Goal: Information Seeking & Learning: Learn about a topic

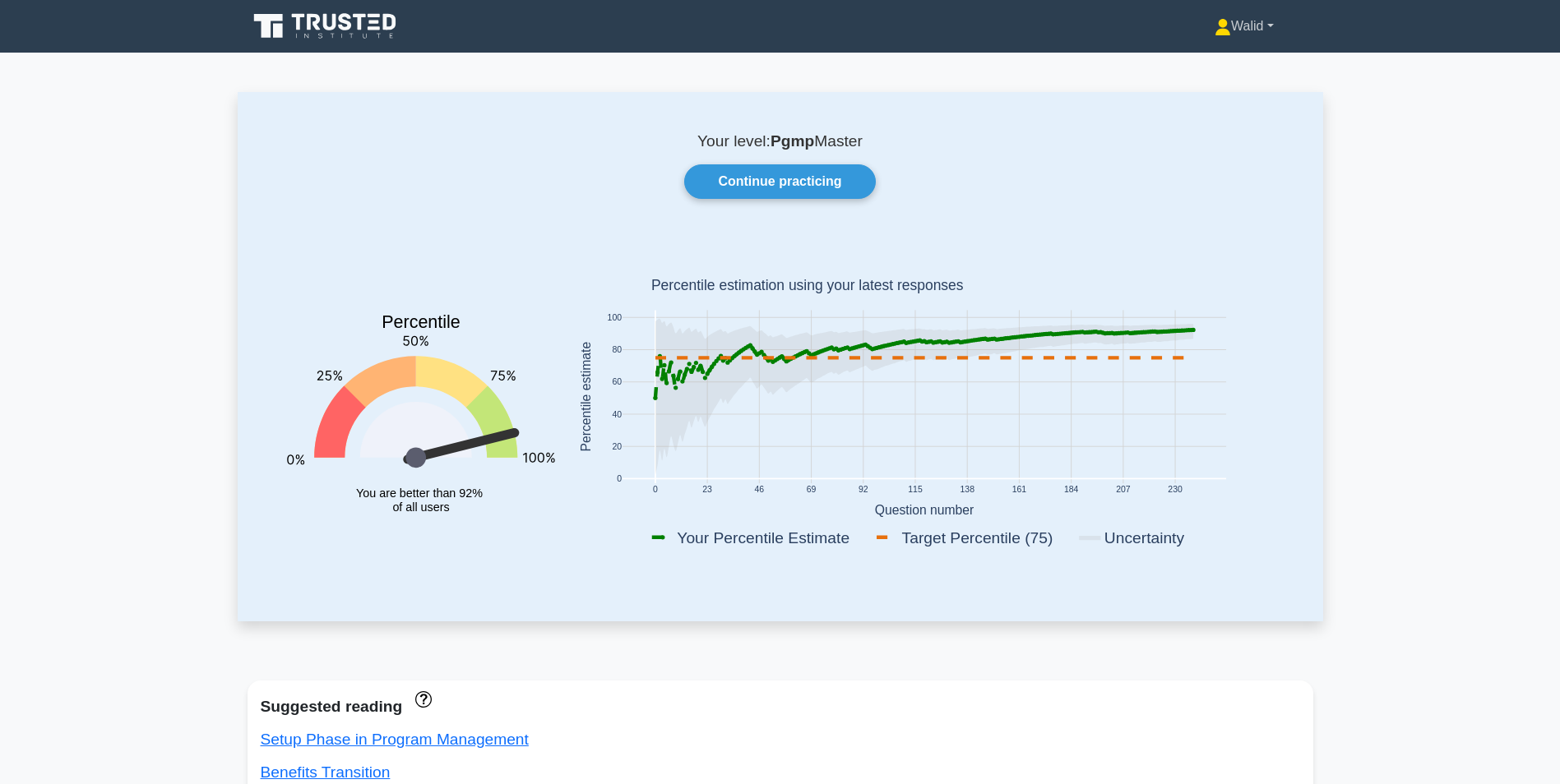
click at [1229, 27] on link "Walid" at bounding box center [1244, 27] width 138 height 33
click at [1232, 61] on link "Profile" at bounding box center [1241, 64] width 130 height 27
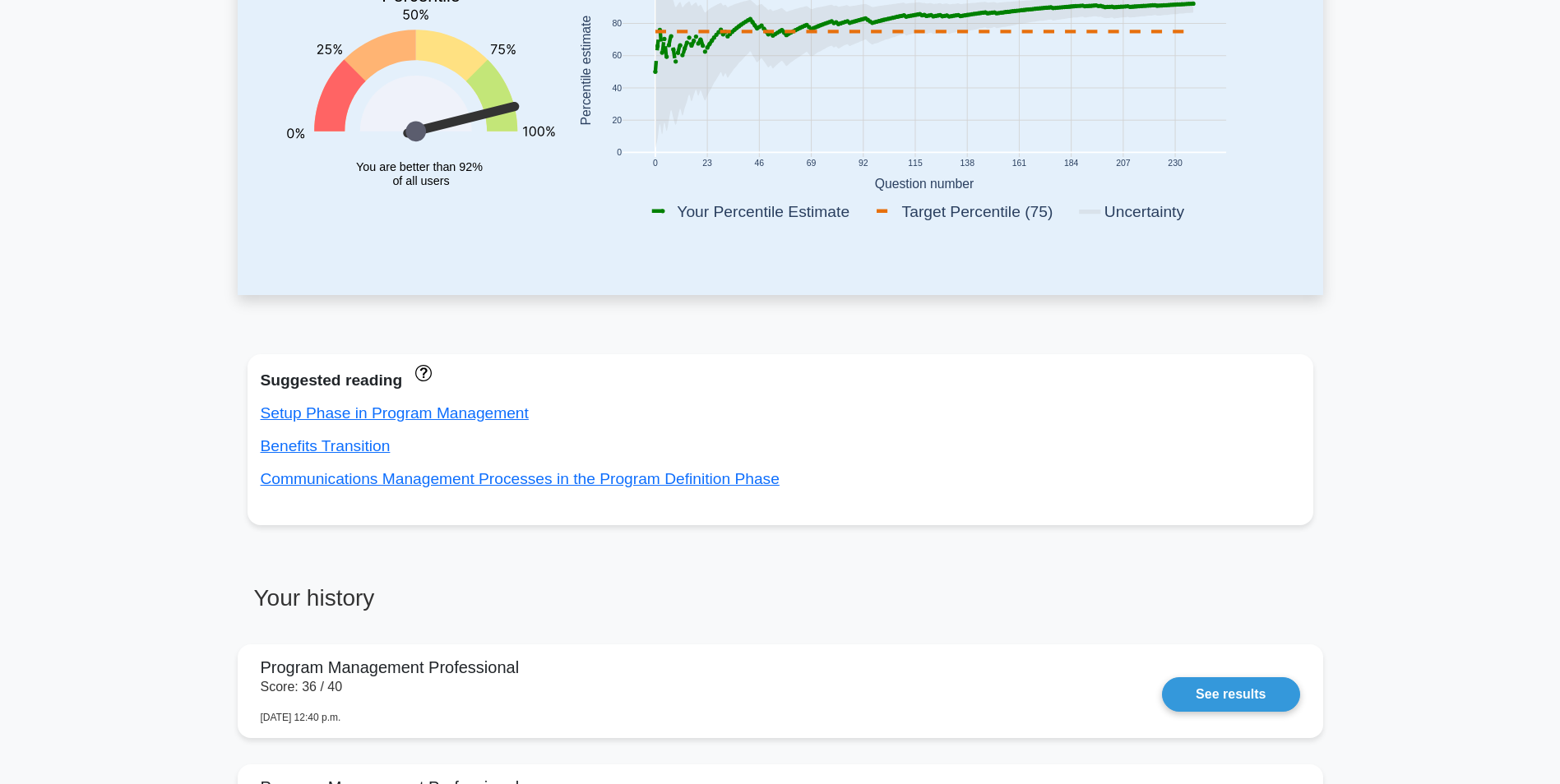
scroll to position [329, 0]
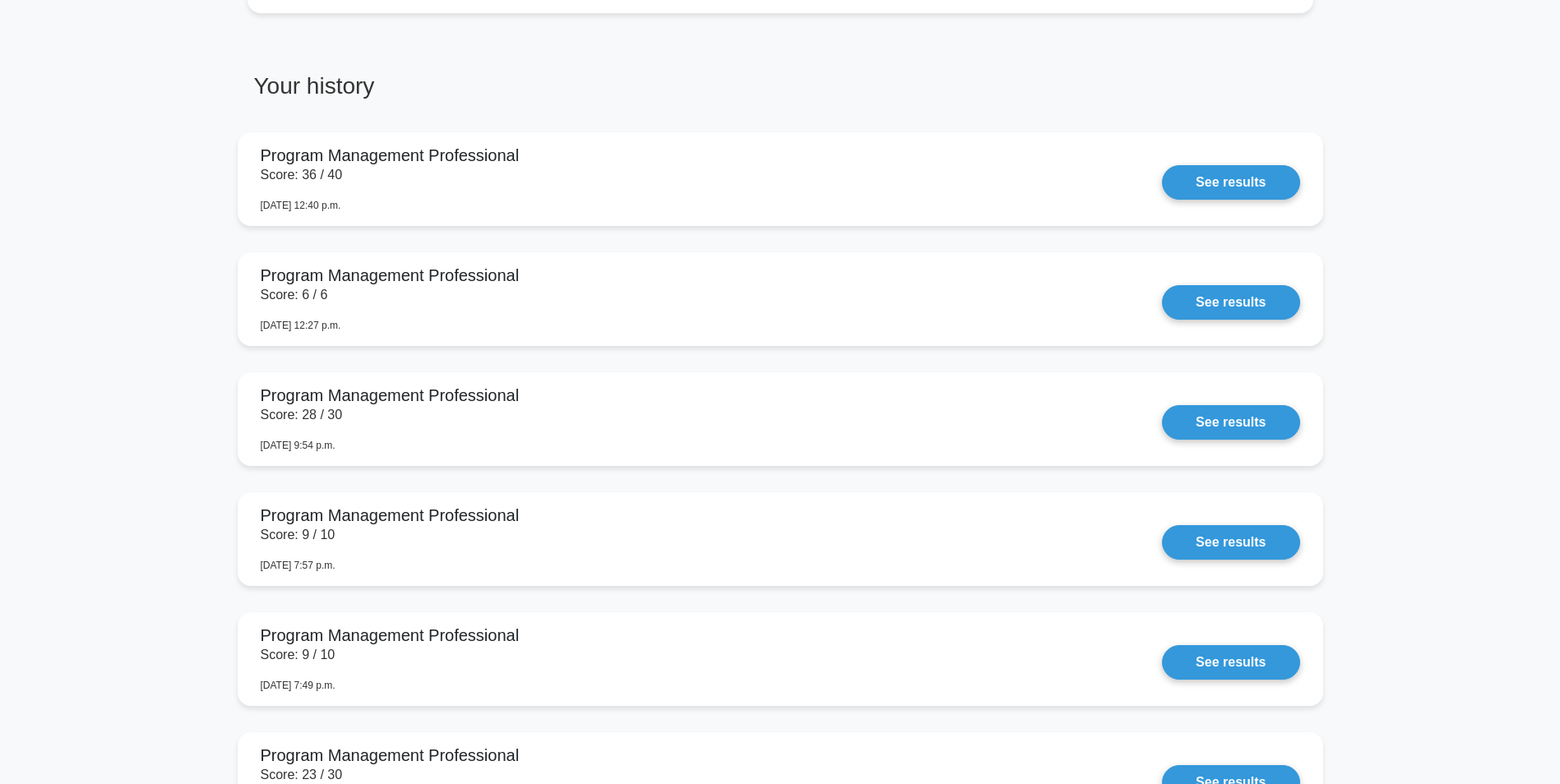
scroll to position [840, 0]
click at [1218, 160] on link "See results" at bounding box center [1231, 178] width 138 height 35
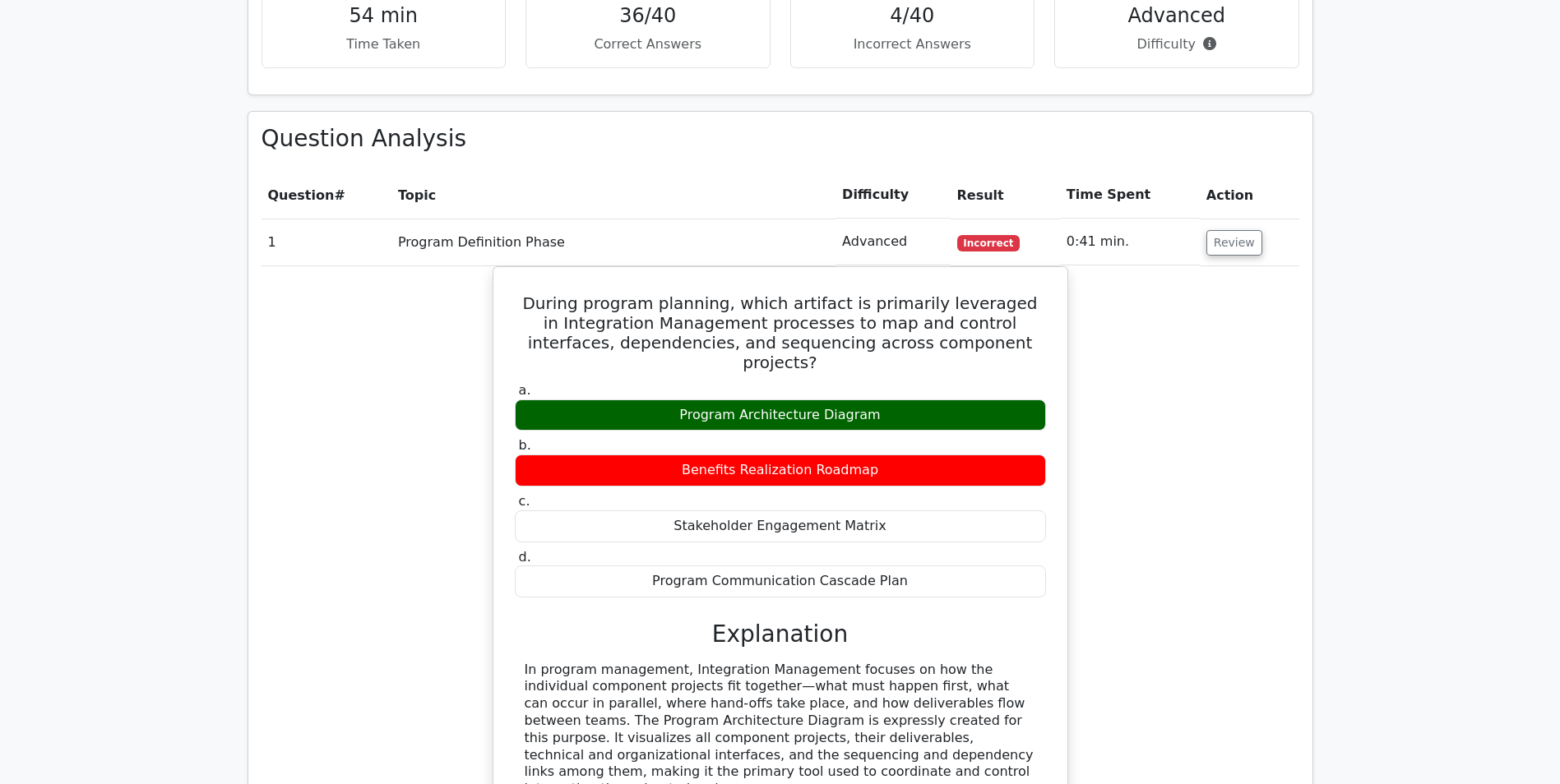
scroll to position [823, 0]
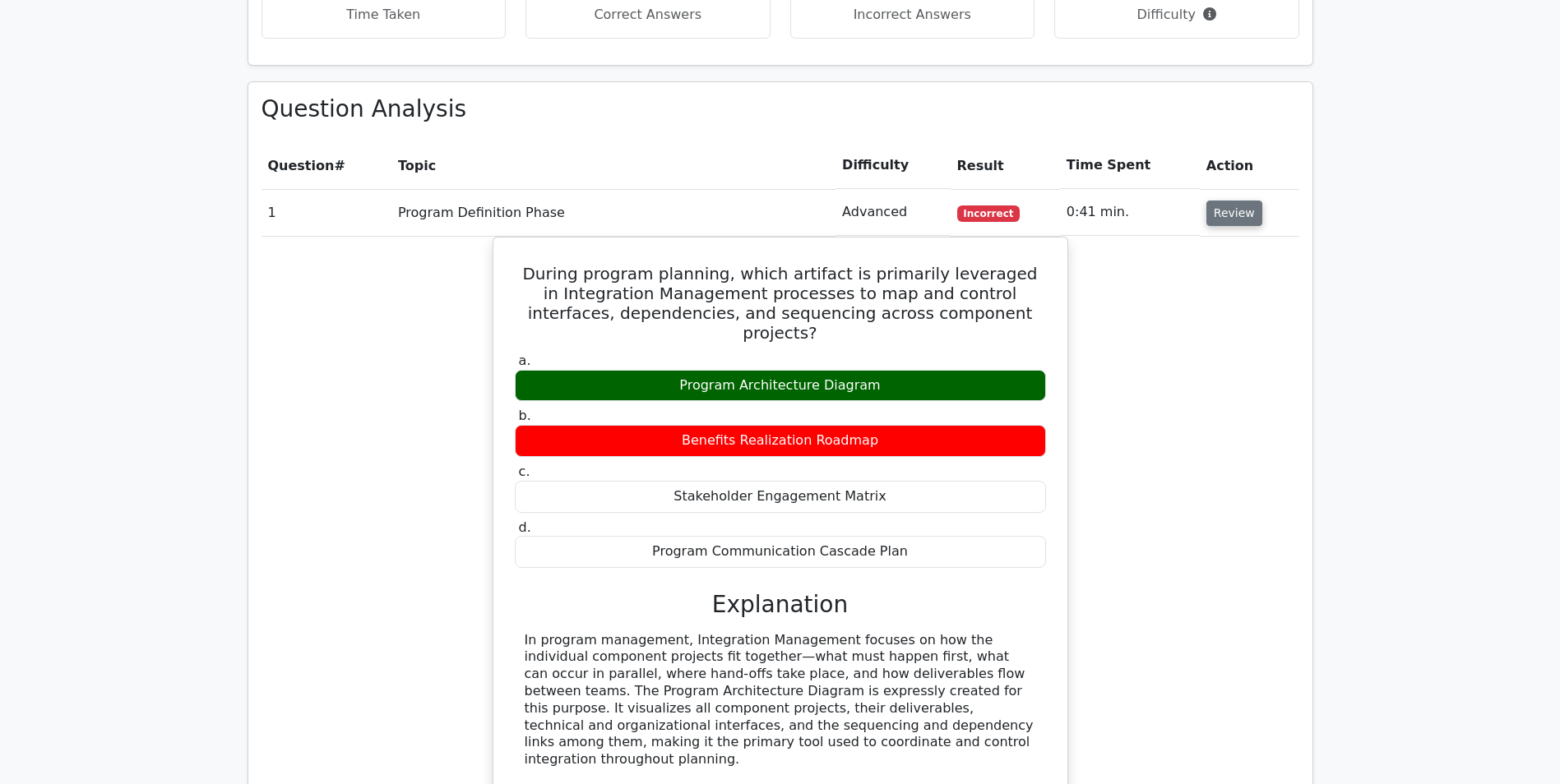
click at [1222, 203] on button "Review" at bounding box center [1234, 214] width 56 height 26
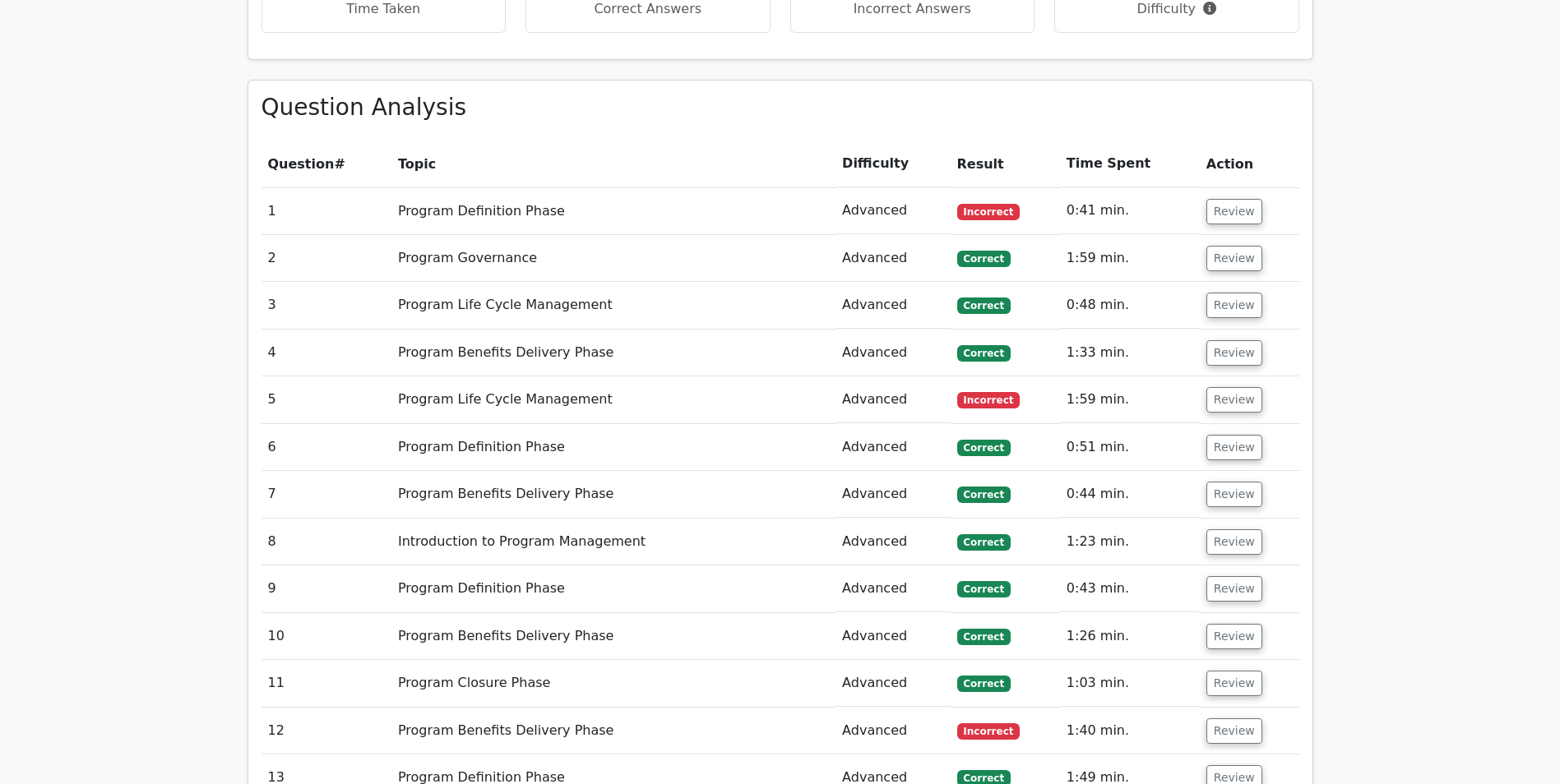
scroll to position [740, 0]
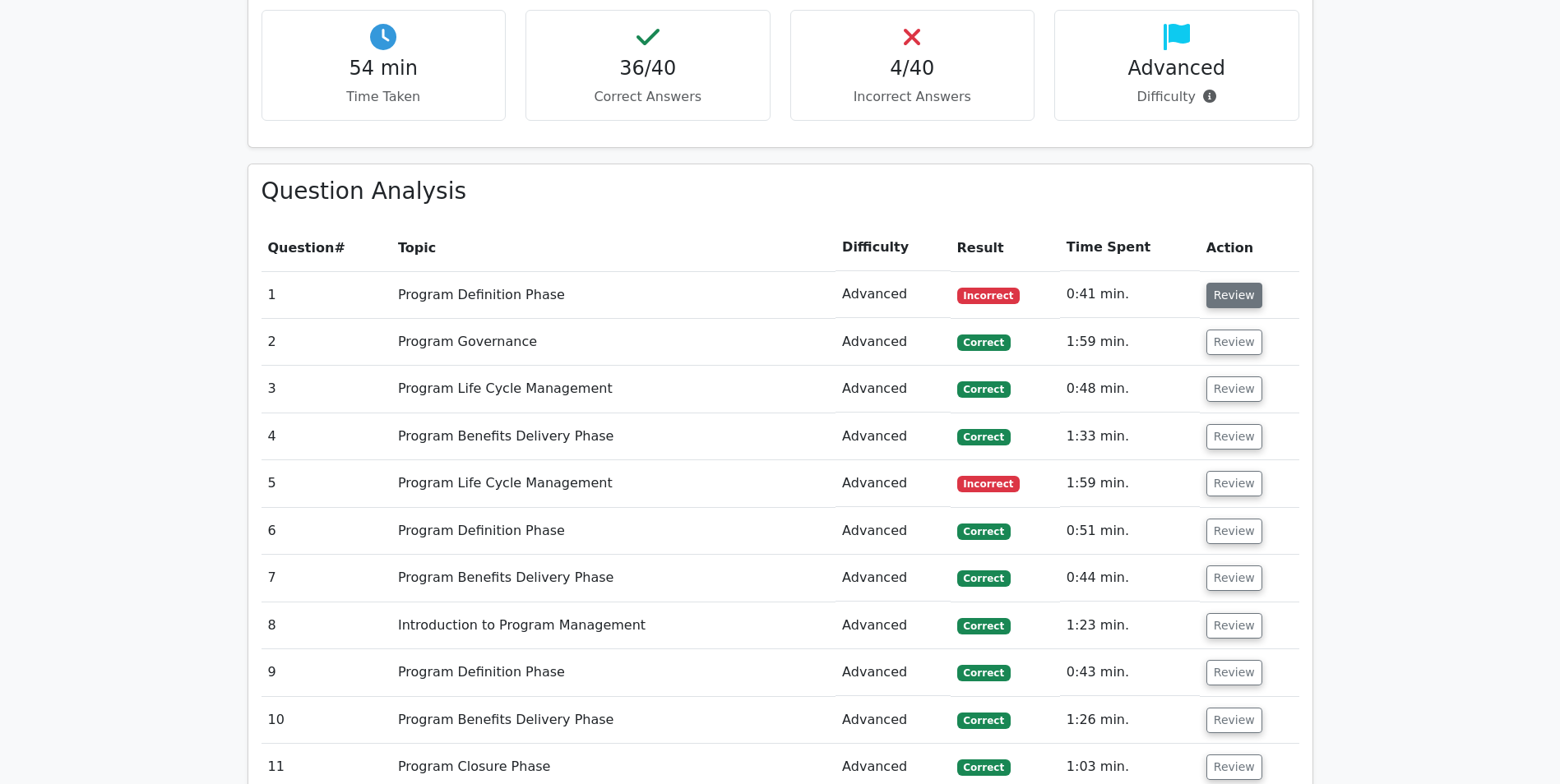
click at [1223, 292] on button "Review" at bounding box center [1234, 295] width 56 height 26
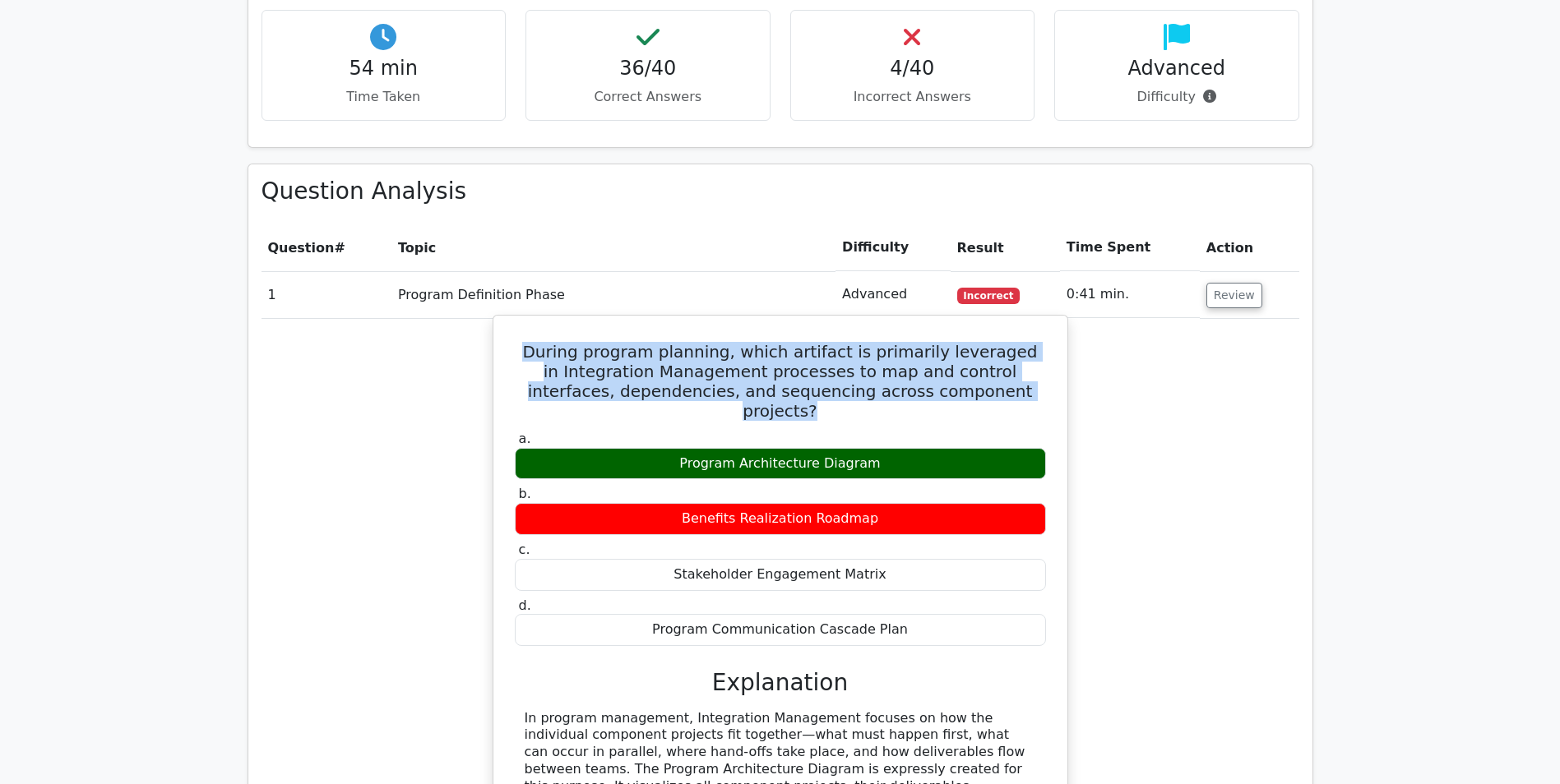
drag, startPoint x: 1006, startPoint y: 399, endPoint x: 536, endPoint y: 354, distance: 472.1
click at [536, 354] on h5 "During program planning, which artifact is primarily leveraged in Integration M…" at bounding box center [780, 381] width 535 height 79
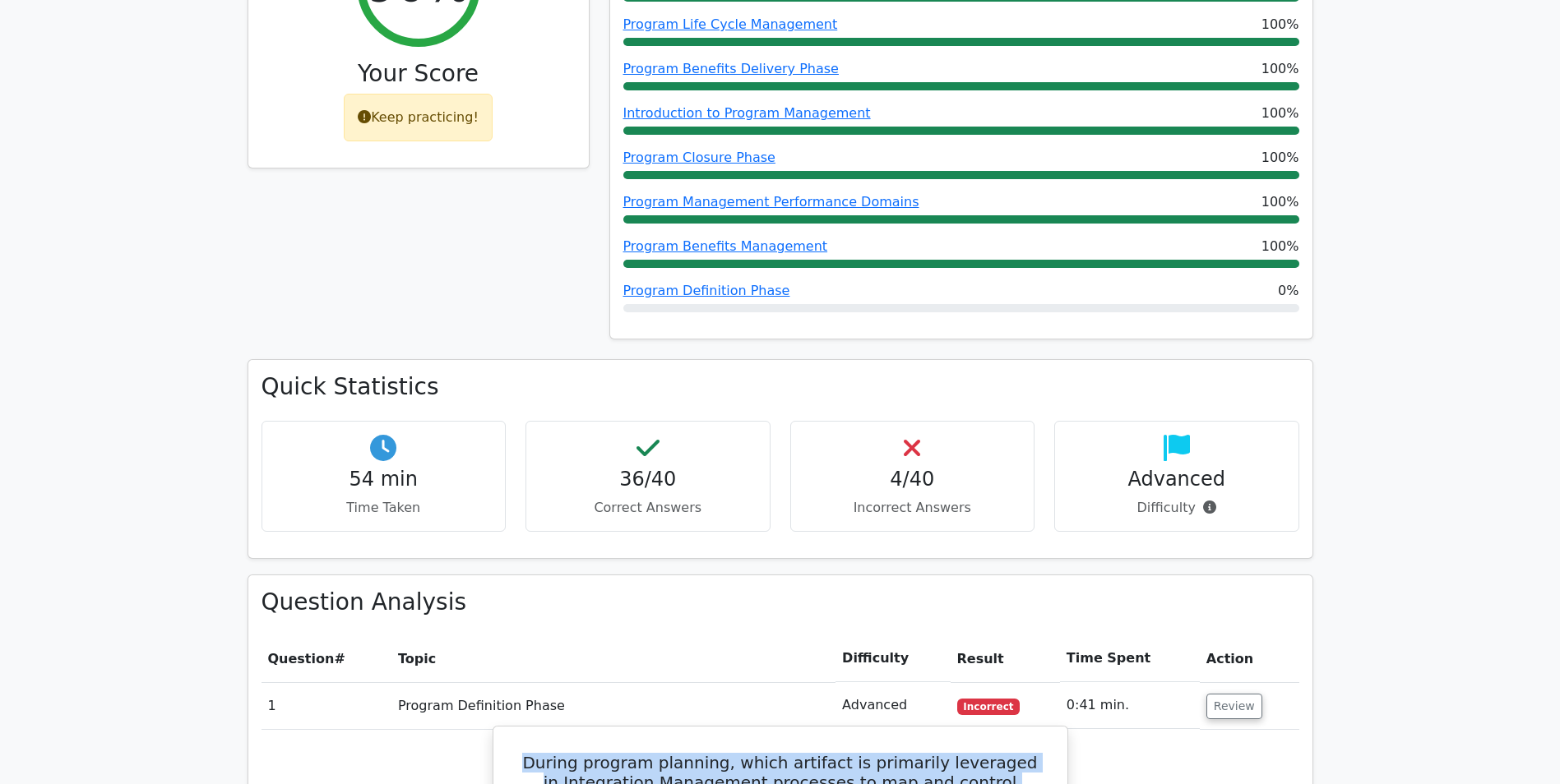
scroll to position [576, 0]
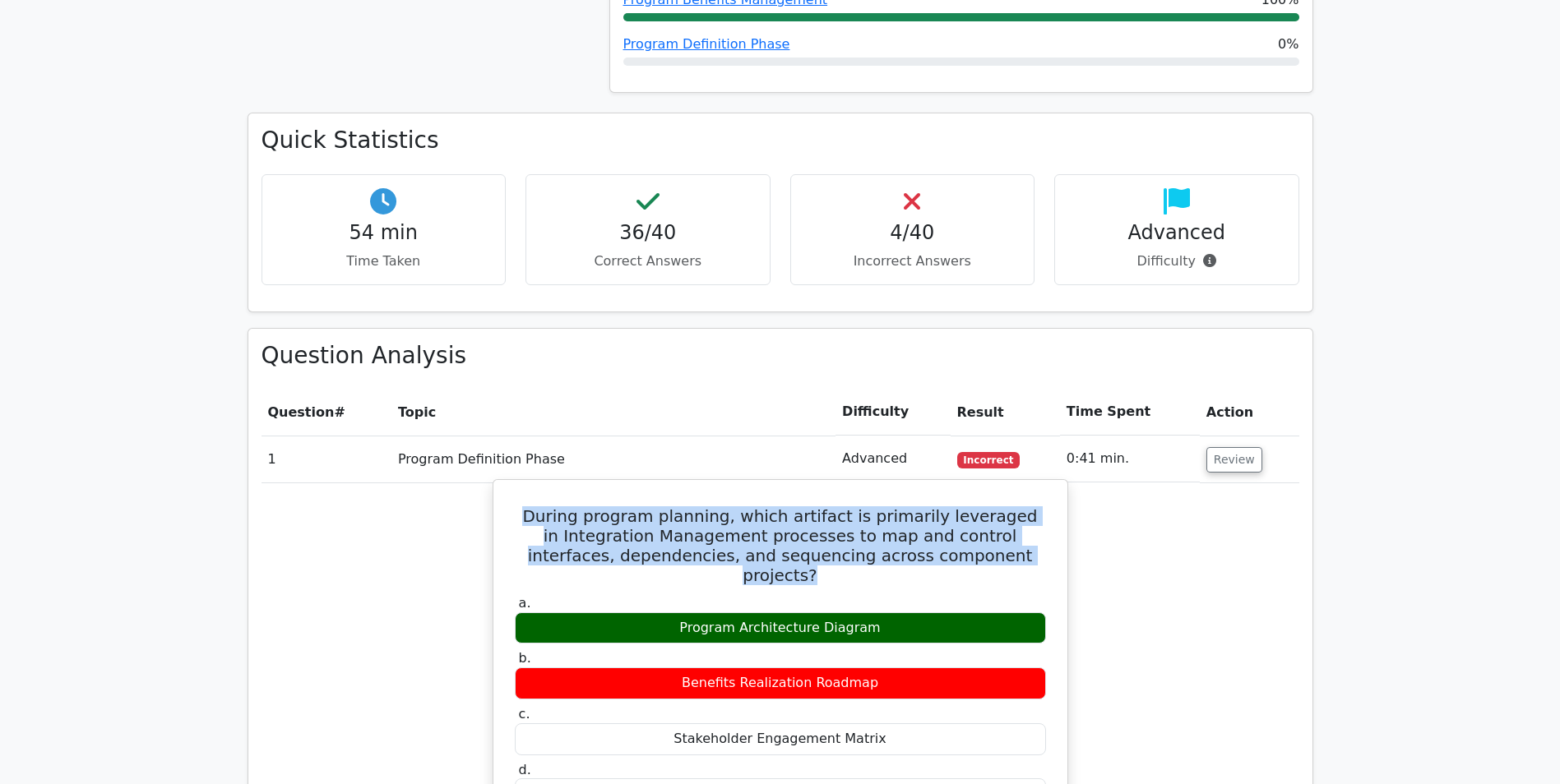
copy h5 "During program planning, which artifact is primarily leveraged in Integration M…"
drag, startPoint x: 872, startPoint y: 610, endPoint x: 684, endPoint y: 605, distance: 188.1
click at [684, 613] on div "Program Architecture Diagram" at bounding box center [780, 628] width 531 height 32
drag, startPoint x: 684, startPoint y: 605, endPoint x: 707, endPoint y: 617, distance: 25.9
copy div "Program Architecture Diagram"
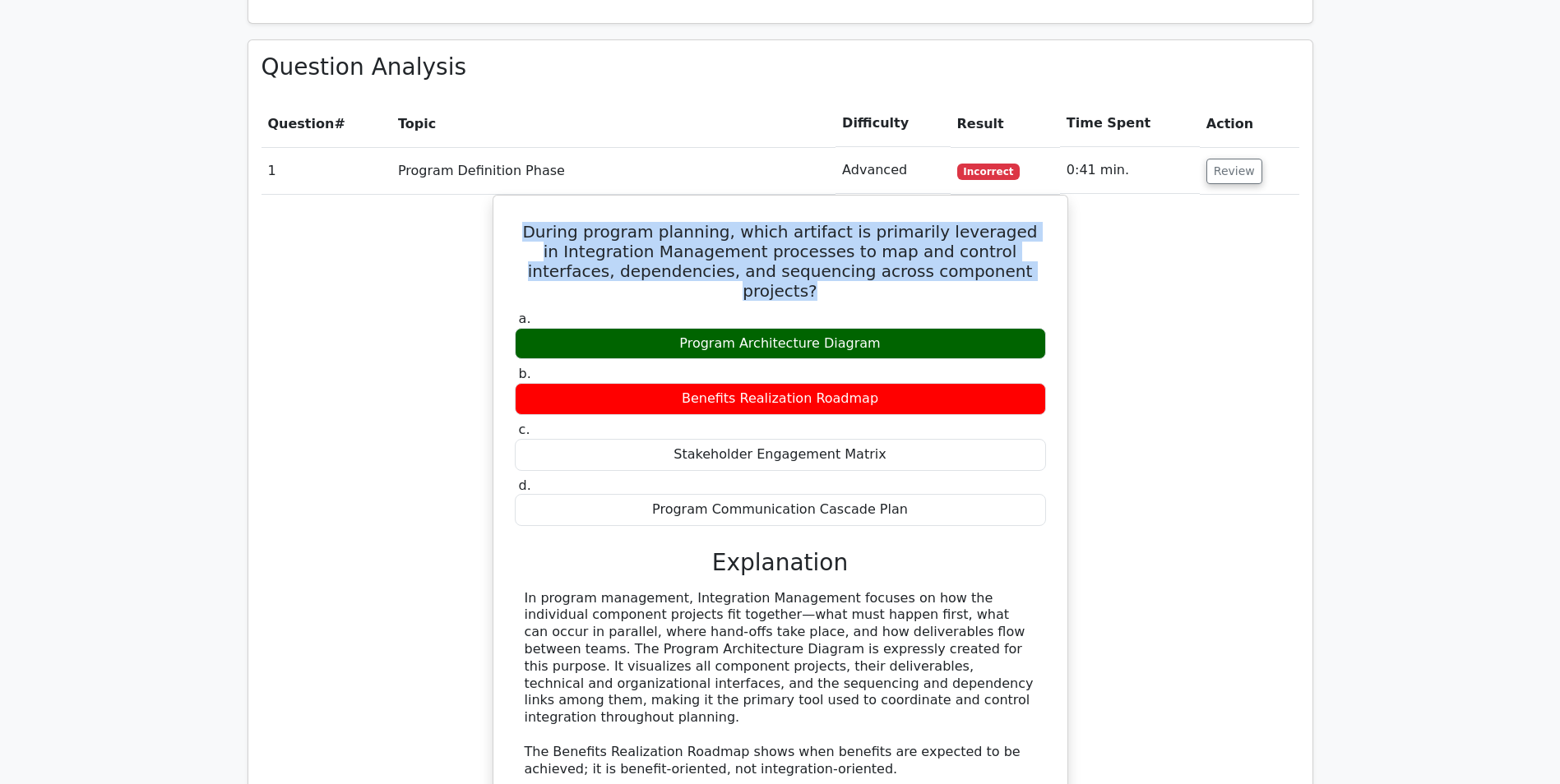
scroll to position [904, 0]
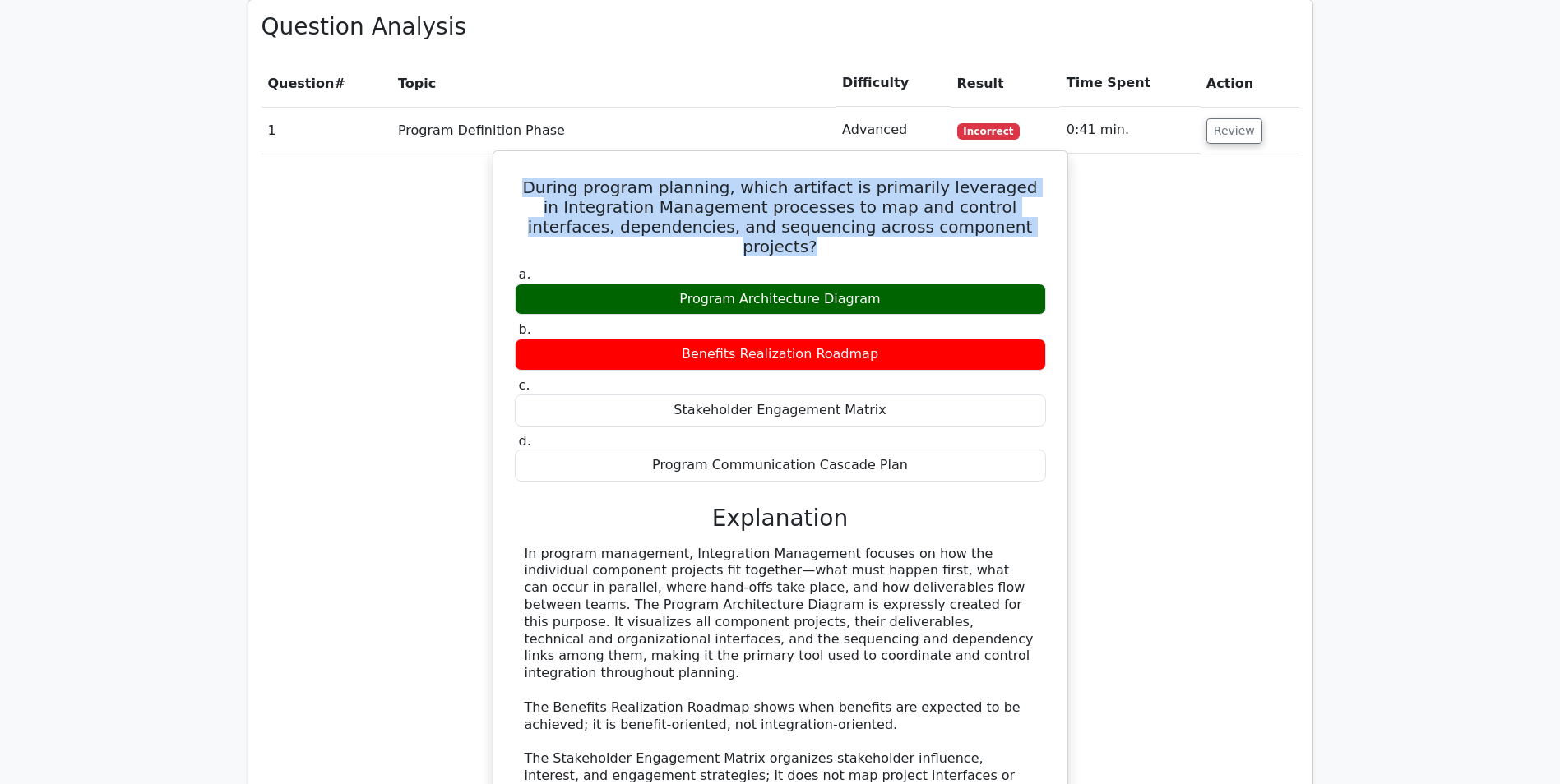
drag, startPoint x: 761, startPoint y: 635, endPoint x: 522, endPoint y: 537, distance: 258.3
click at [522, 546] on div "In program management, Integration Management focuses on how the individual com…" at bounding box center [780, 708] width 531 height 325
drag, startPoint x: 522, startPoint y: 537, endPoint x: 629, endPoint y: 566, distance: 110.9
copy div "In program management, Integration Management focuses on how the individual com…"
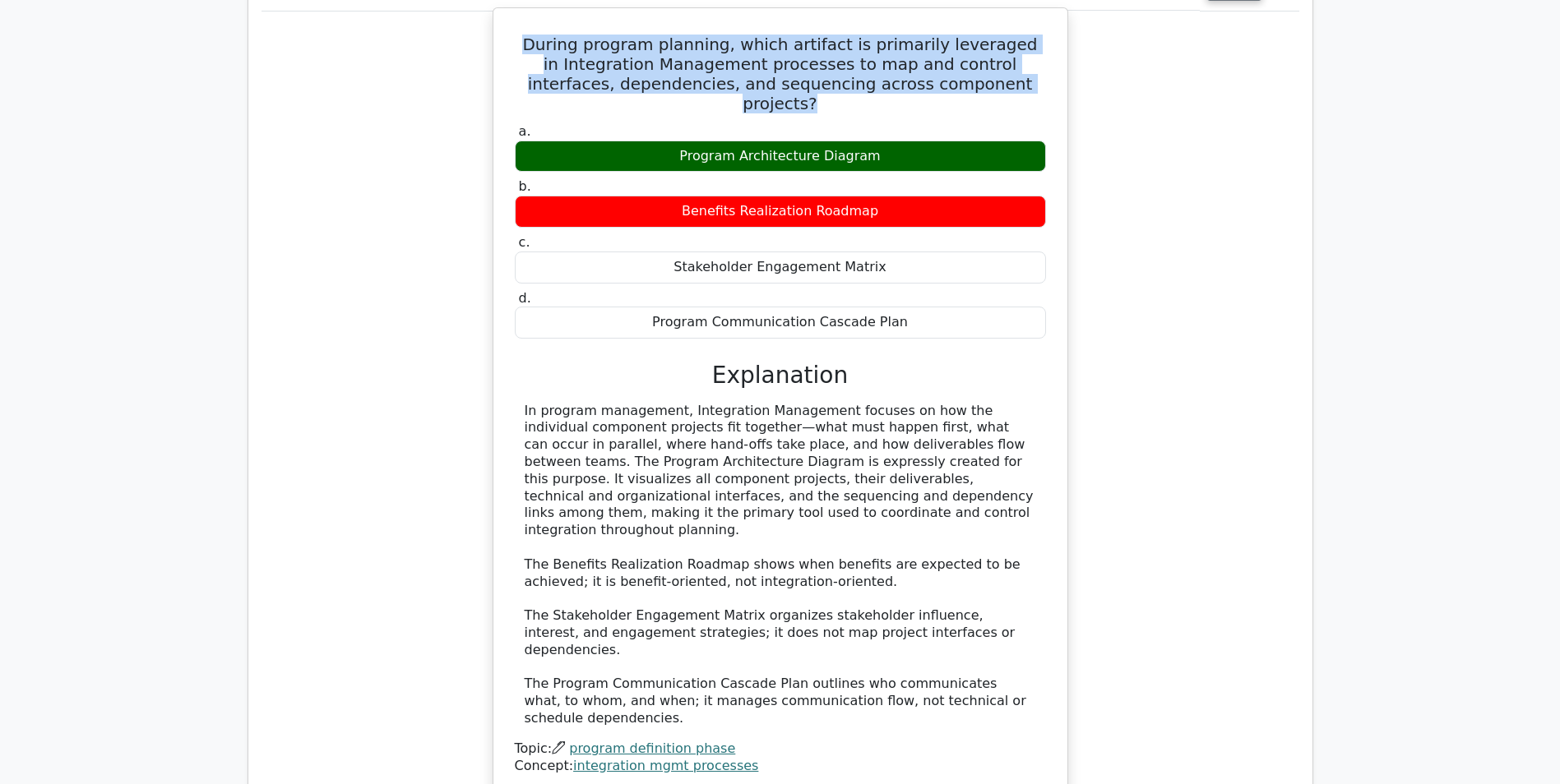
scroll to position [1069, 0]
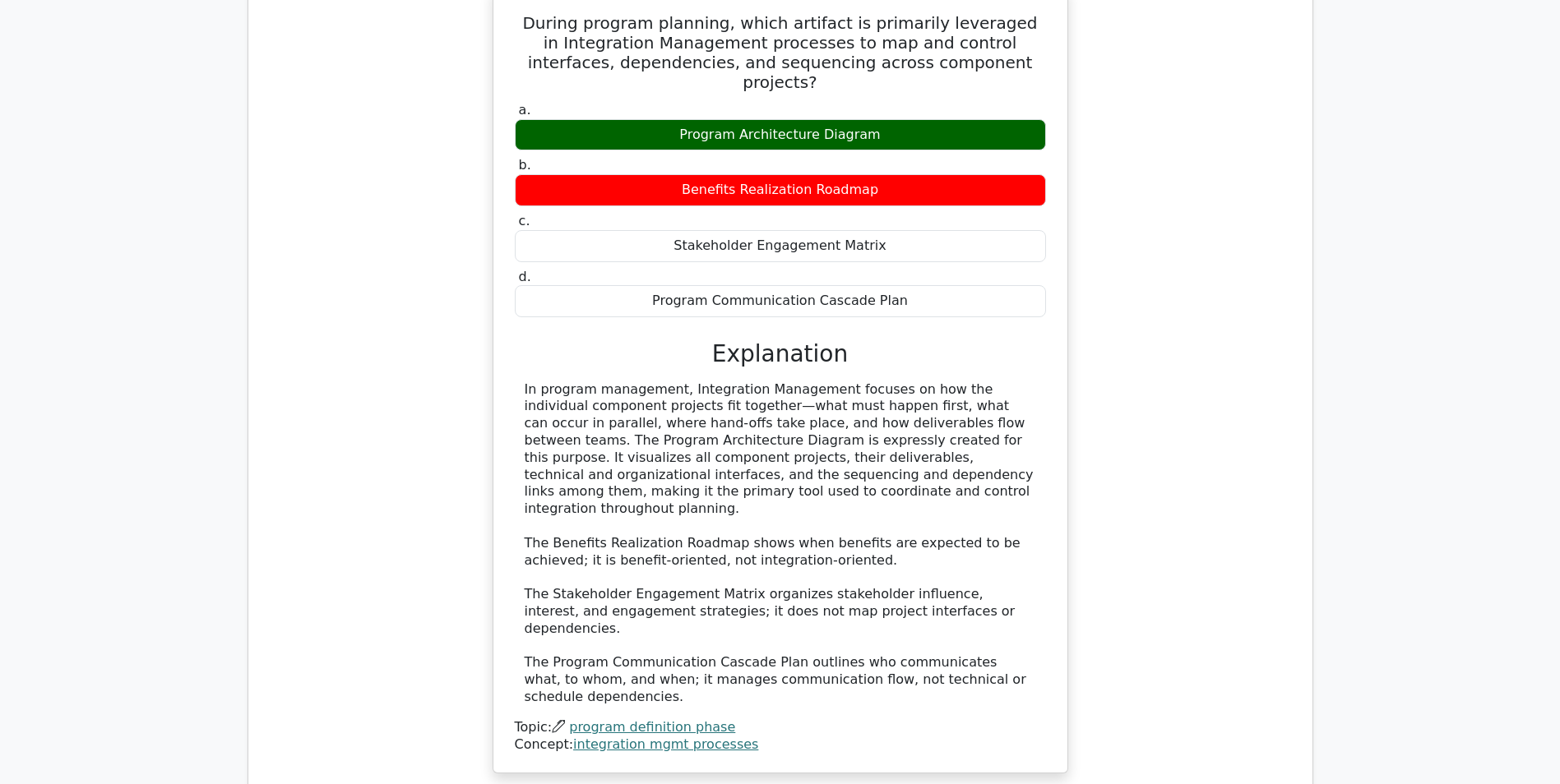
click at [848, 623] on div "In program management, Integration Management focuses on how the individual com…" at bounding box center [780, 544] width 512 height 325
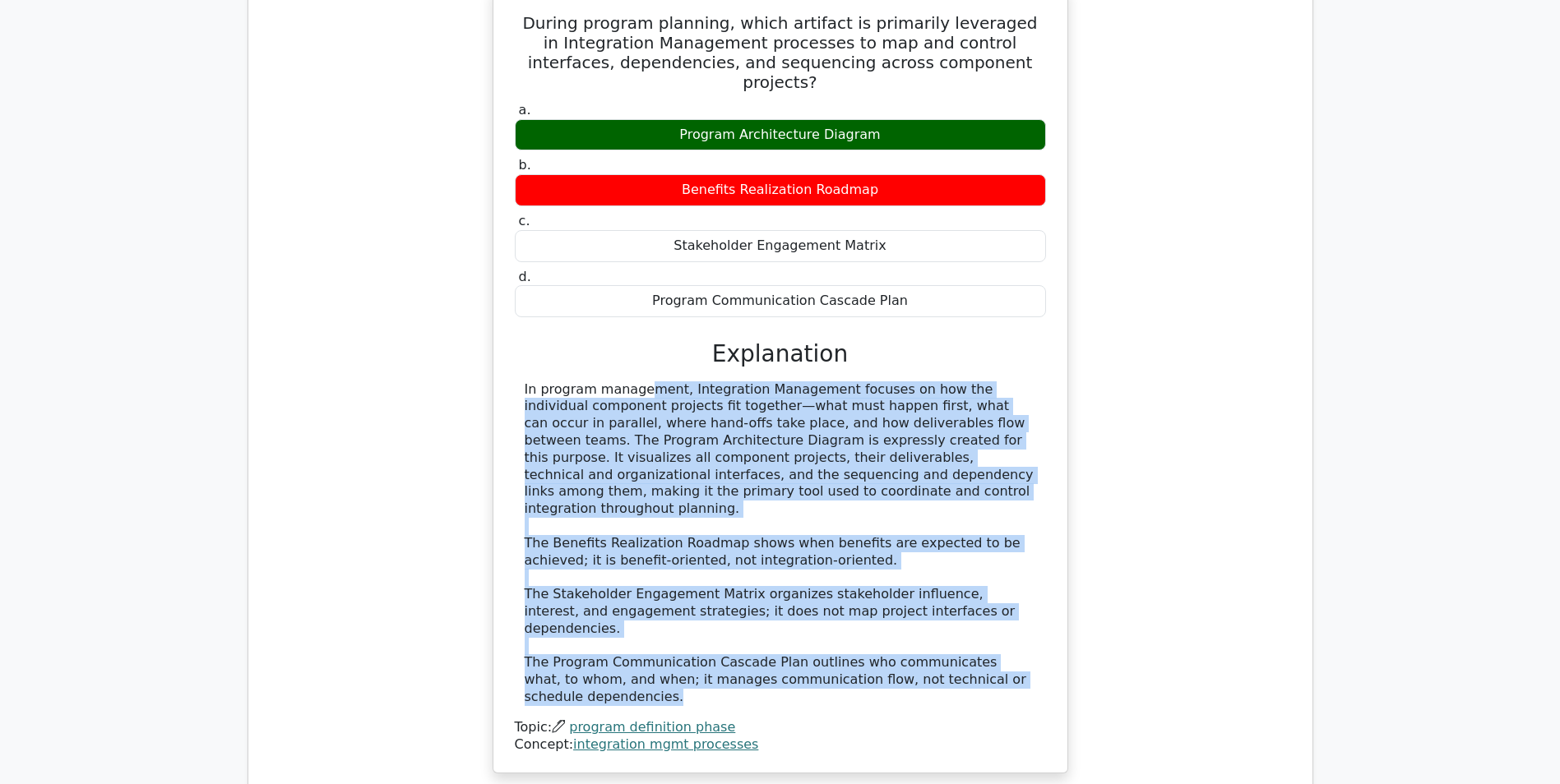
drag, startPoint x: 1015, startPoint y: 628, endPoint x: 514, endPoint y: 372, distance: 562.6
click at [514, 381] on div "In program management, Integration Management focuses on how the individual com…" at bounding box center [780, 544] width 531 height 325
drag, startPoint x: 514, startPoint y: 372, endPoint x: 585, endPoint y: 400, distance: 76.3
copy div "In program management, Integration Management focuses on how the individual com…"
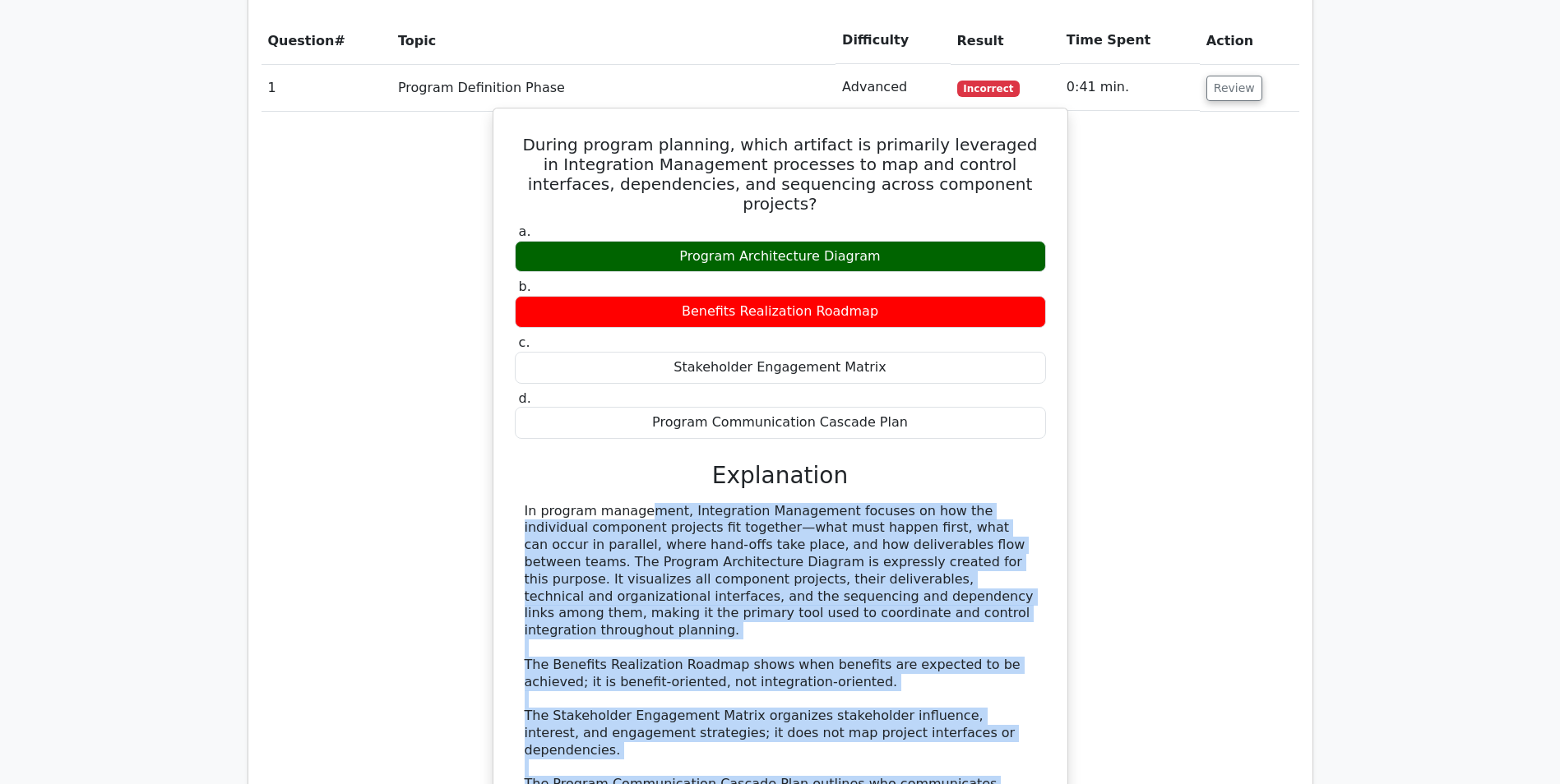
scroll to position [823, 0]
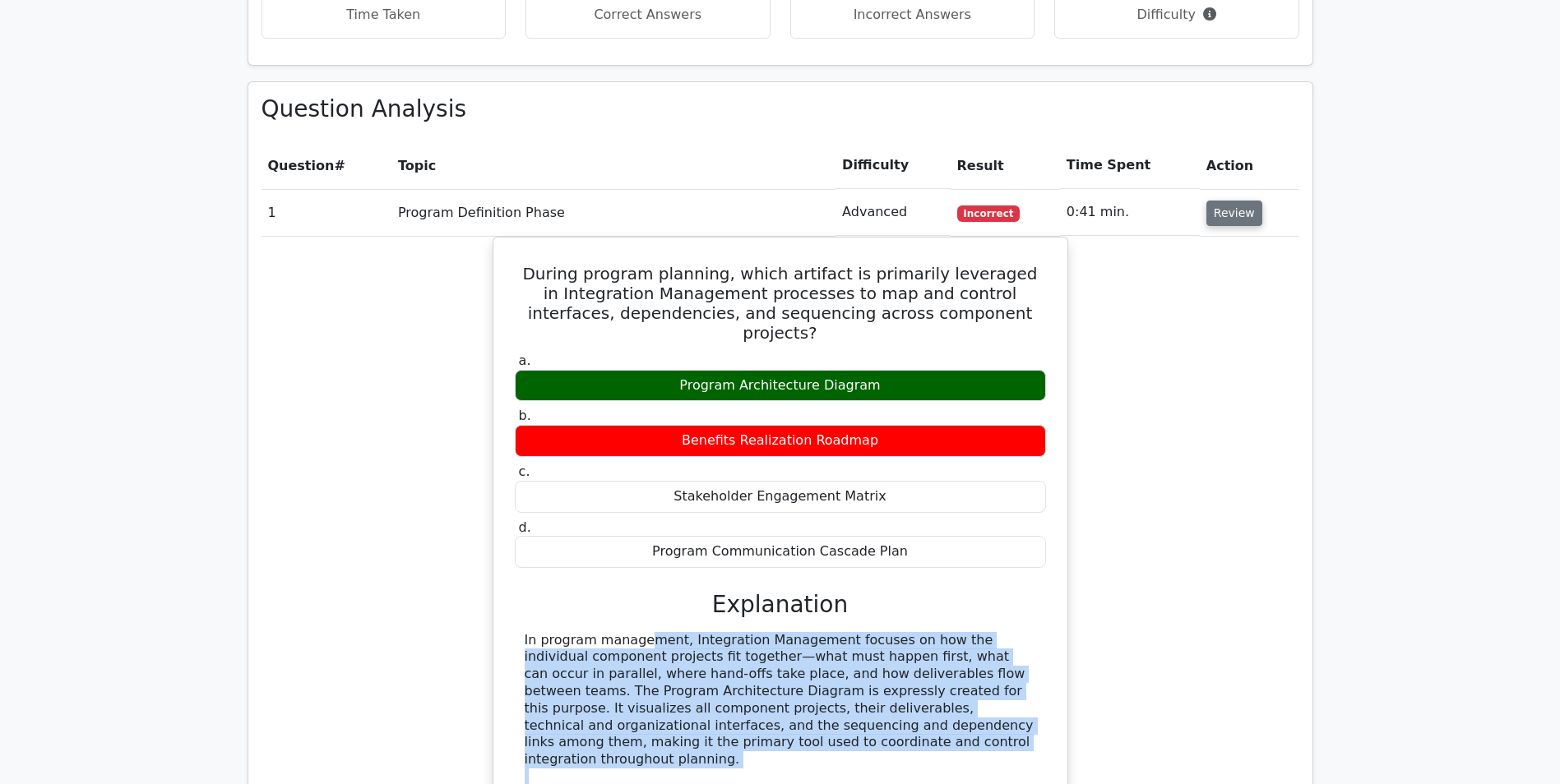
click at [1219, 214] on button "Review" at bounding box center [1234, 214] width 56 height 26
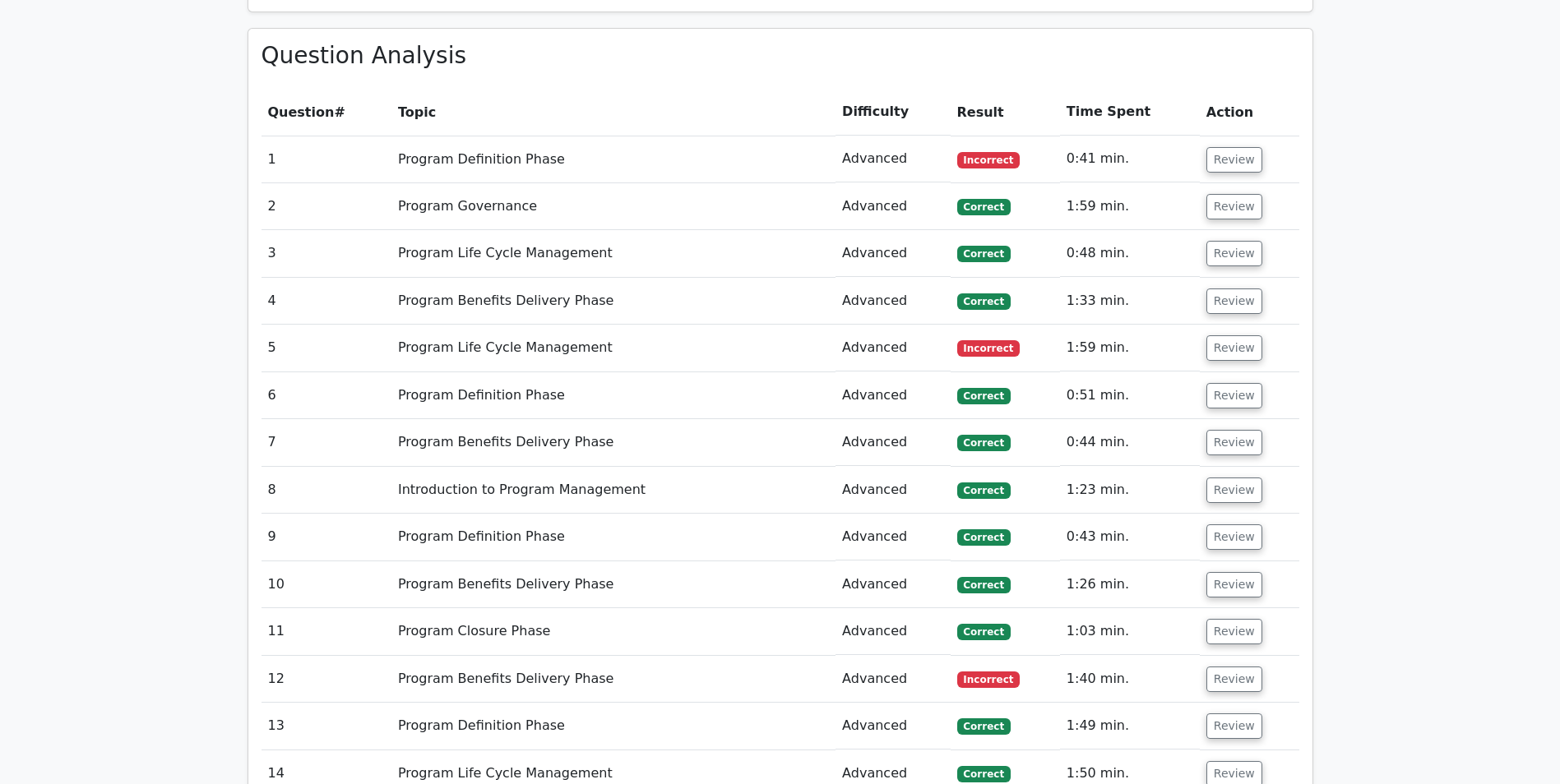
scroll to position [904, 0]
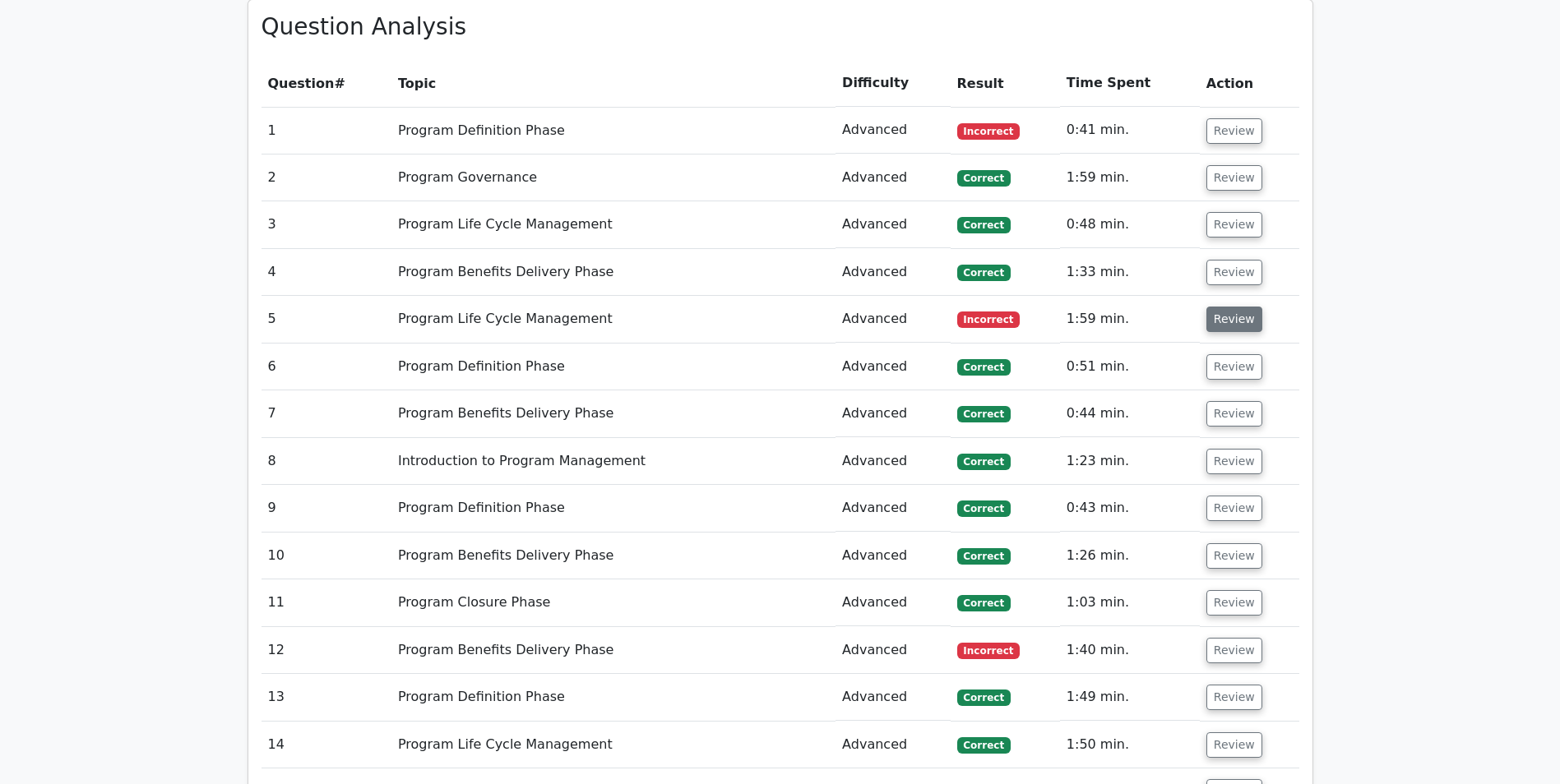
click at [1222, 328] on button "Review" at bounding box center [1234, 319] width 56 height 26
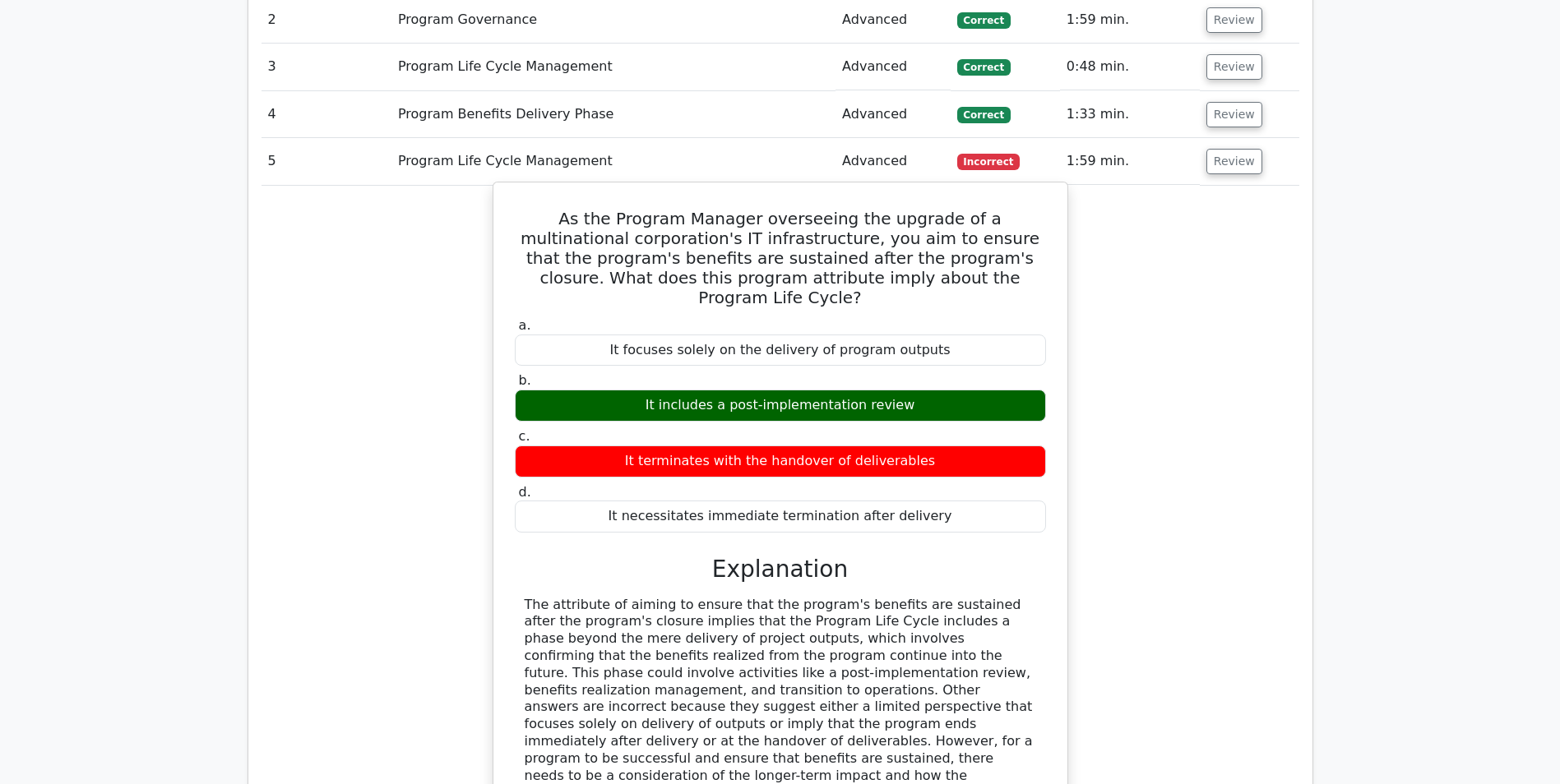
scroll to position [1069, 0]
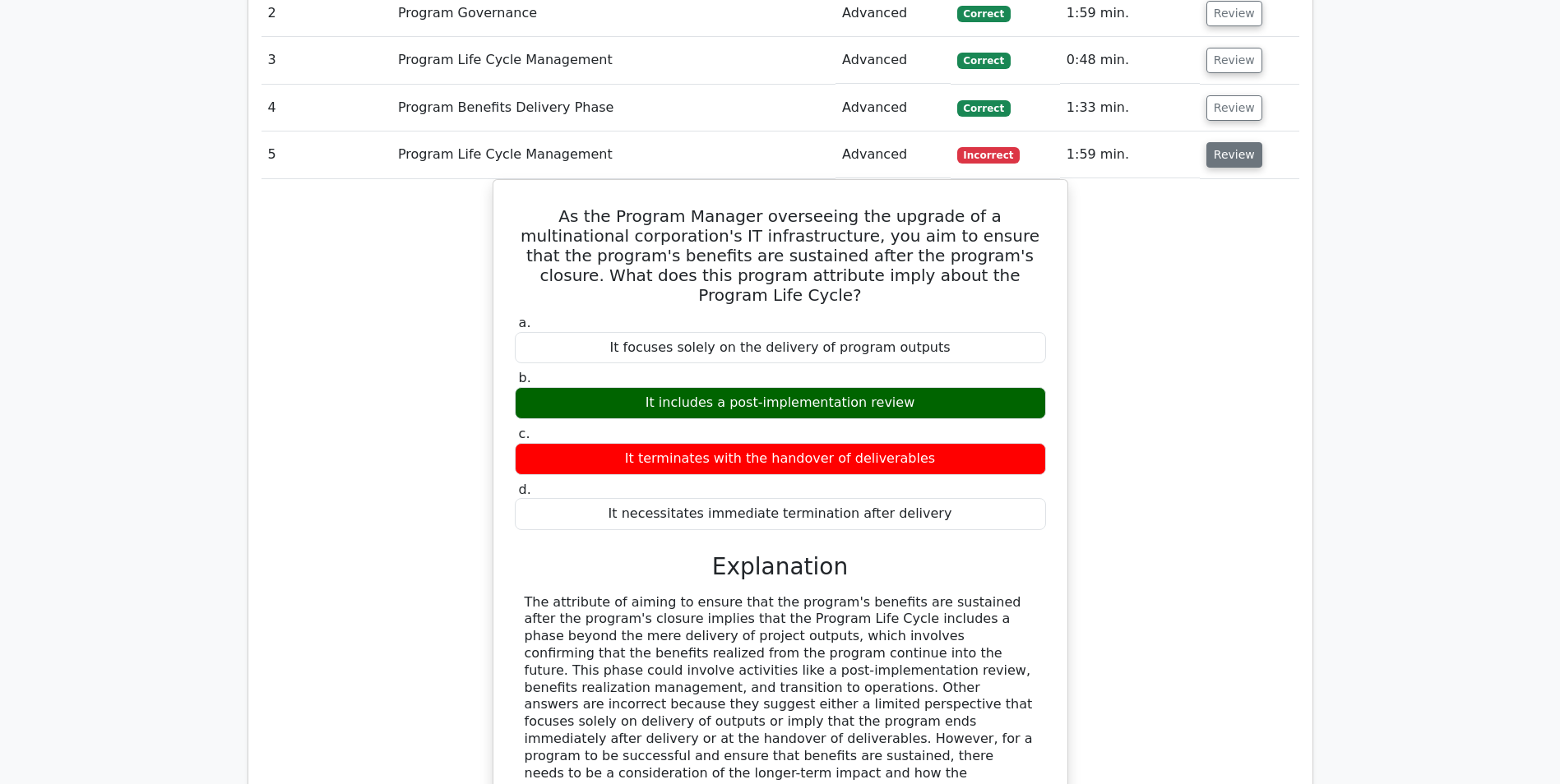
click at [1227, 168] on button "Review" at bounding box center [1234, 155] width 56 height 26
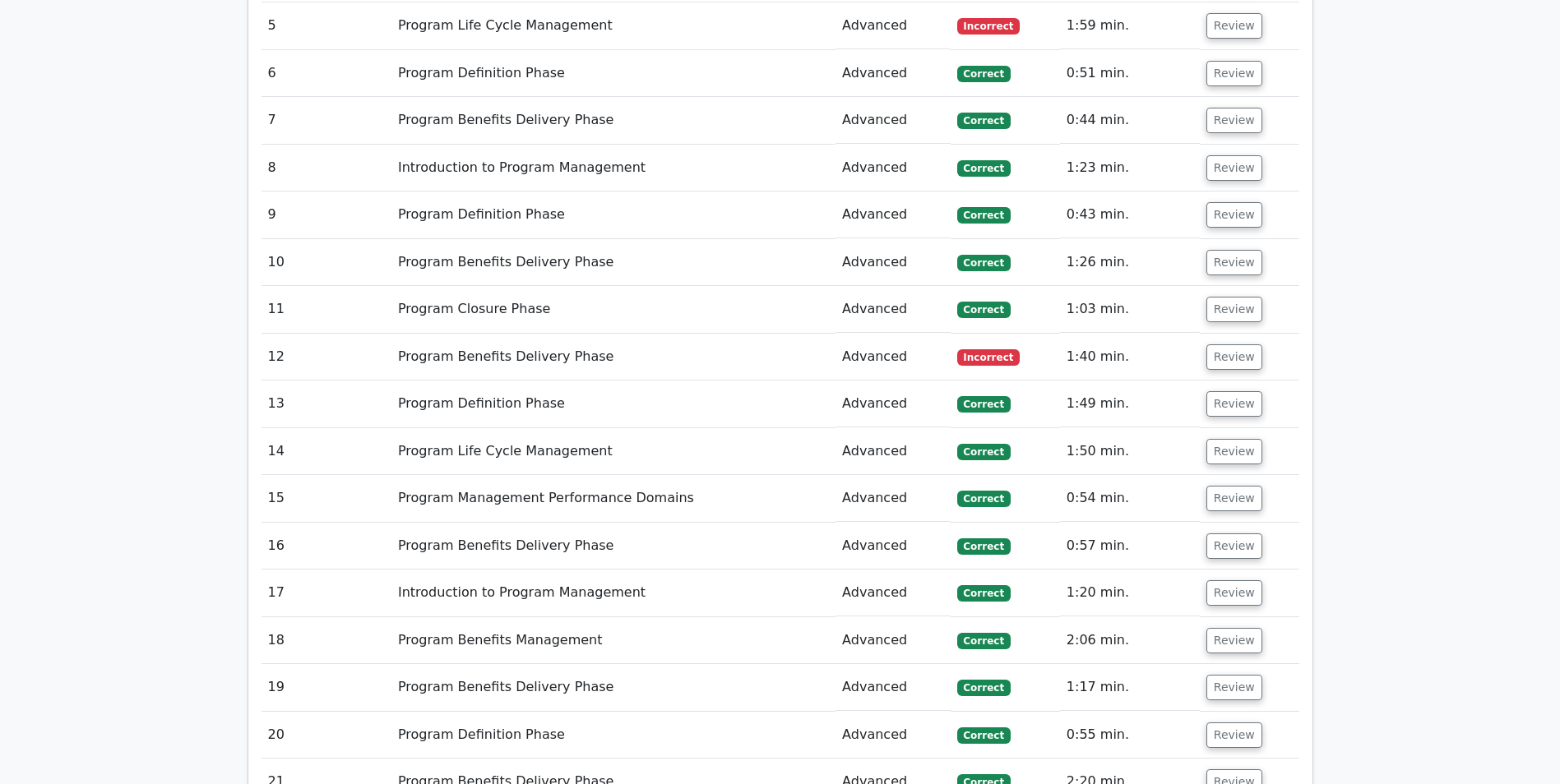
scroll to position [1397, 0]
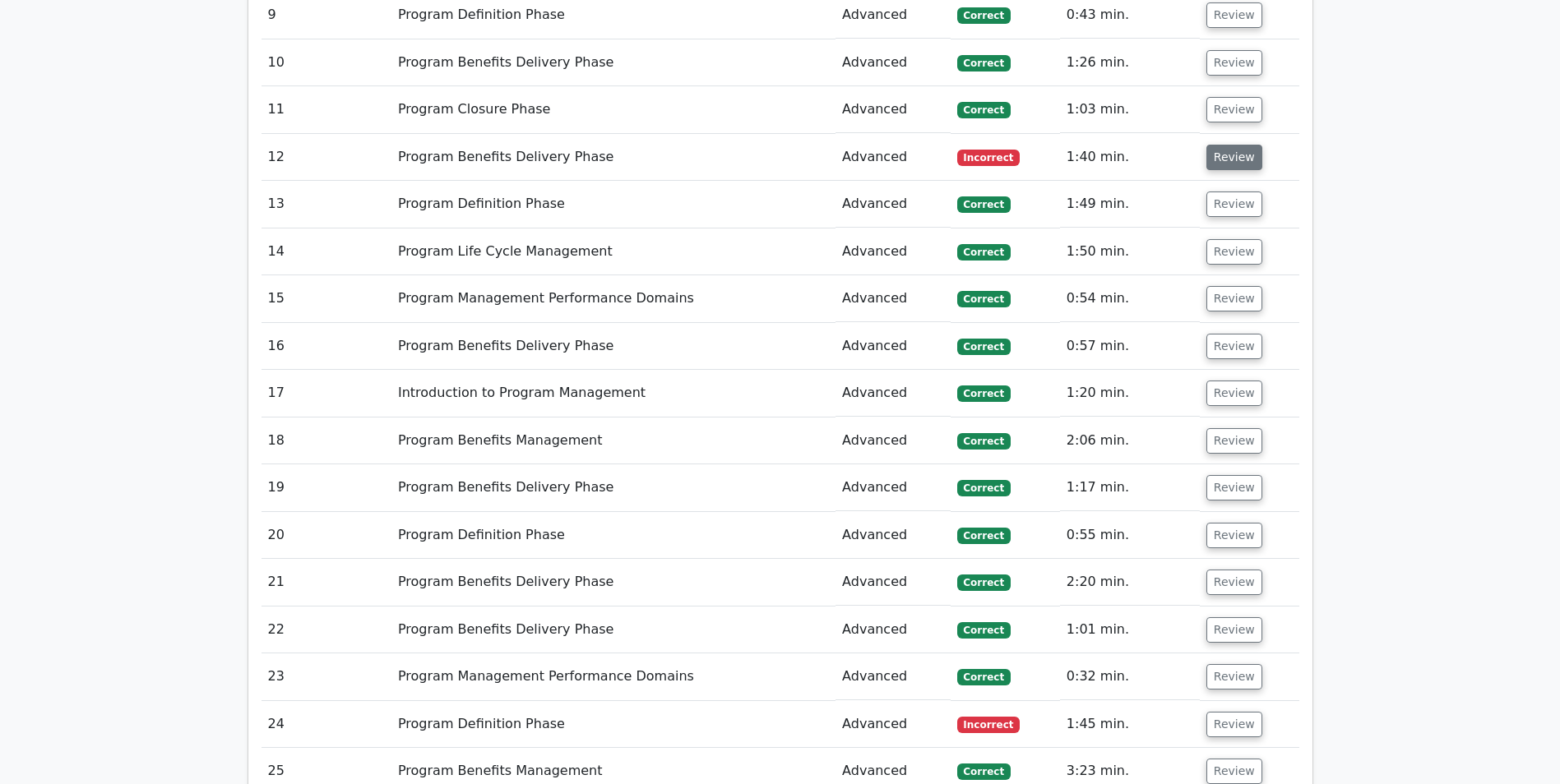
click at [1219, 151] on button "Review" at bounding box center [1234, 158] width 56 height 26
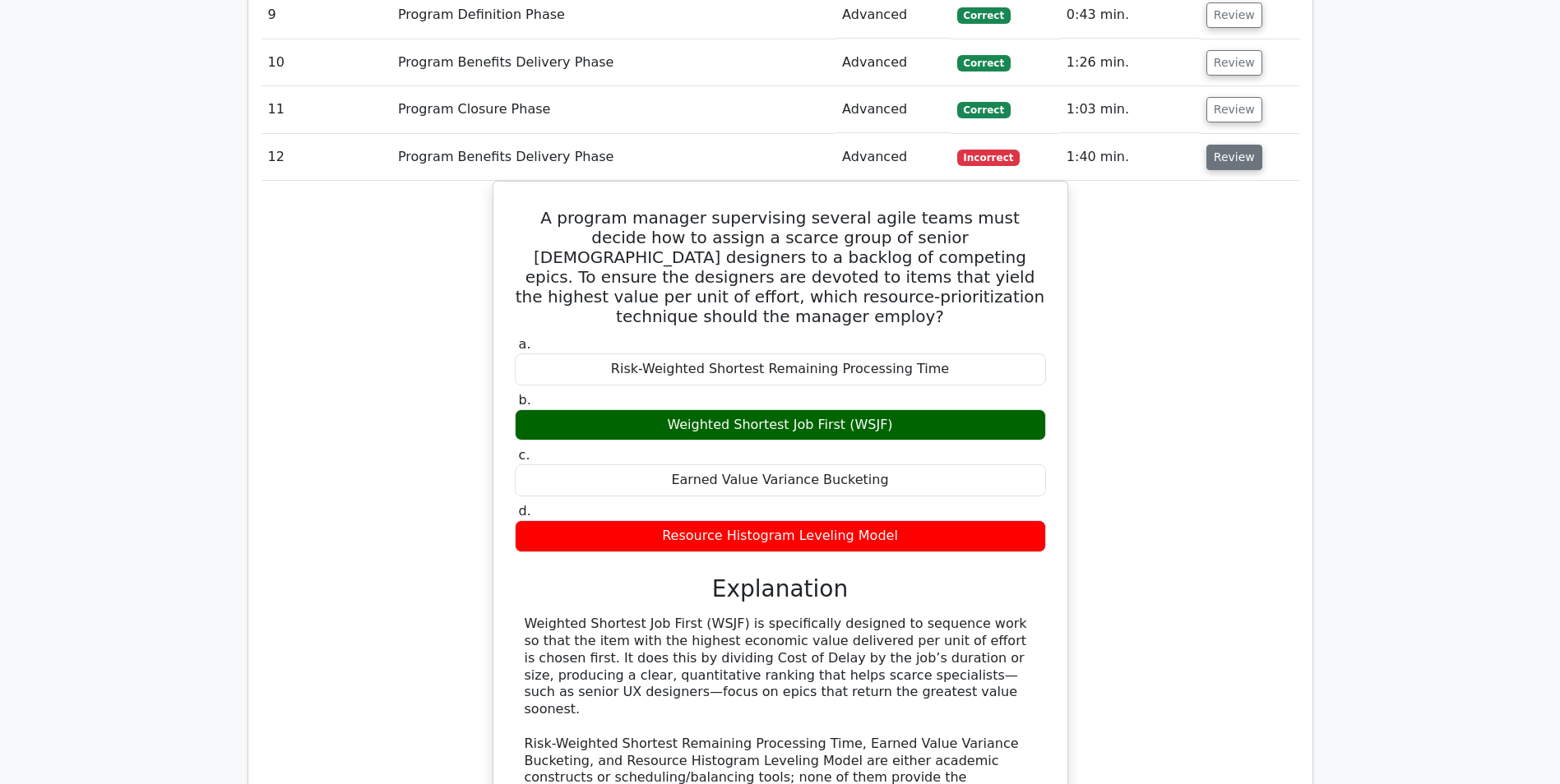
click at [1211, 150] on button "Review" at bounding box center [1234, 158] width 56 height 26
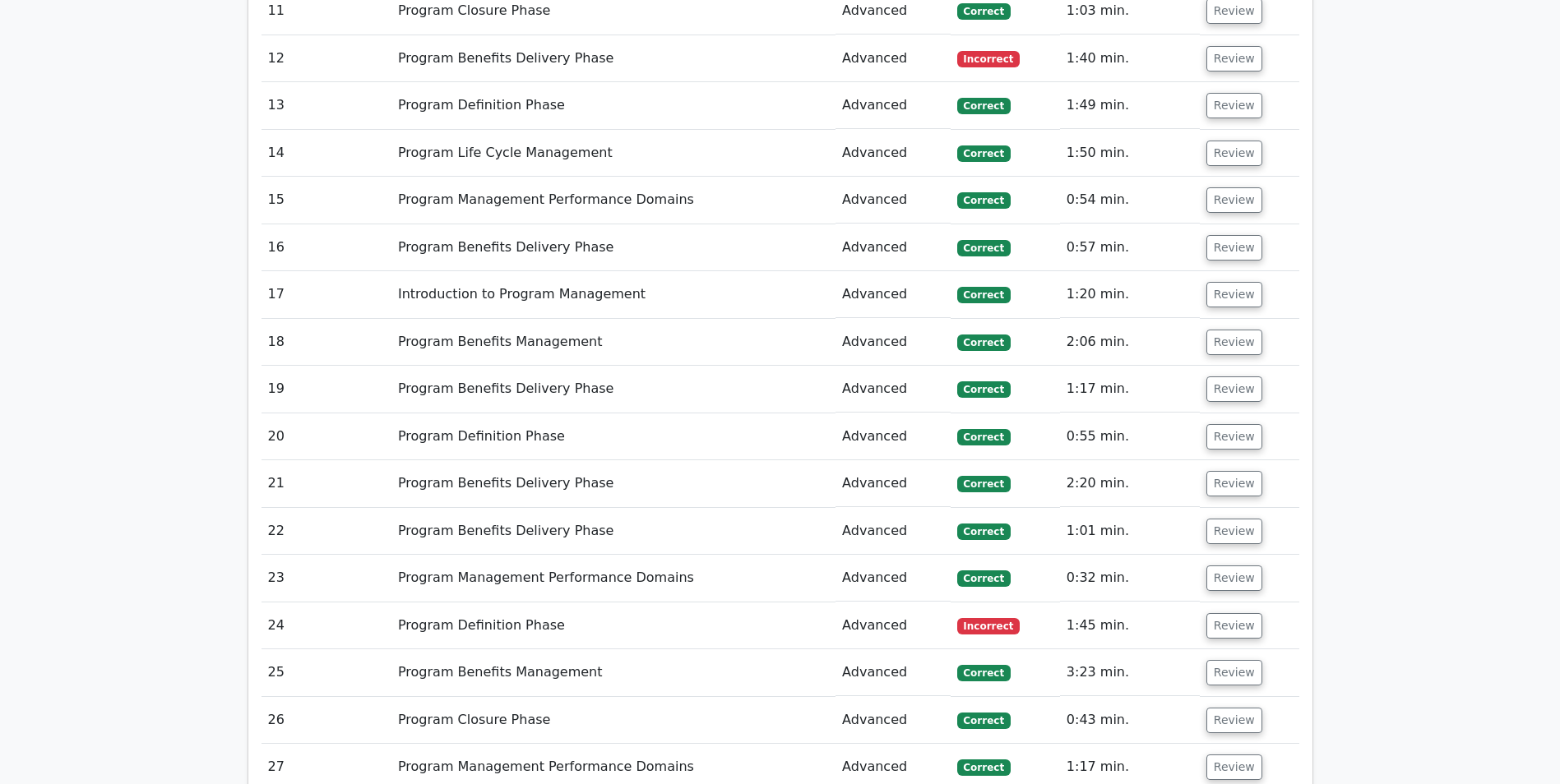
scroll to position [1727, 0]
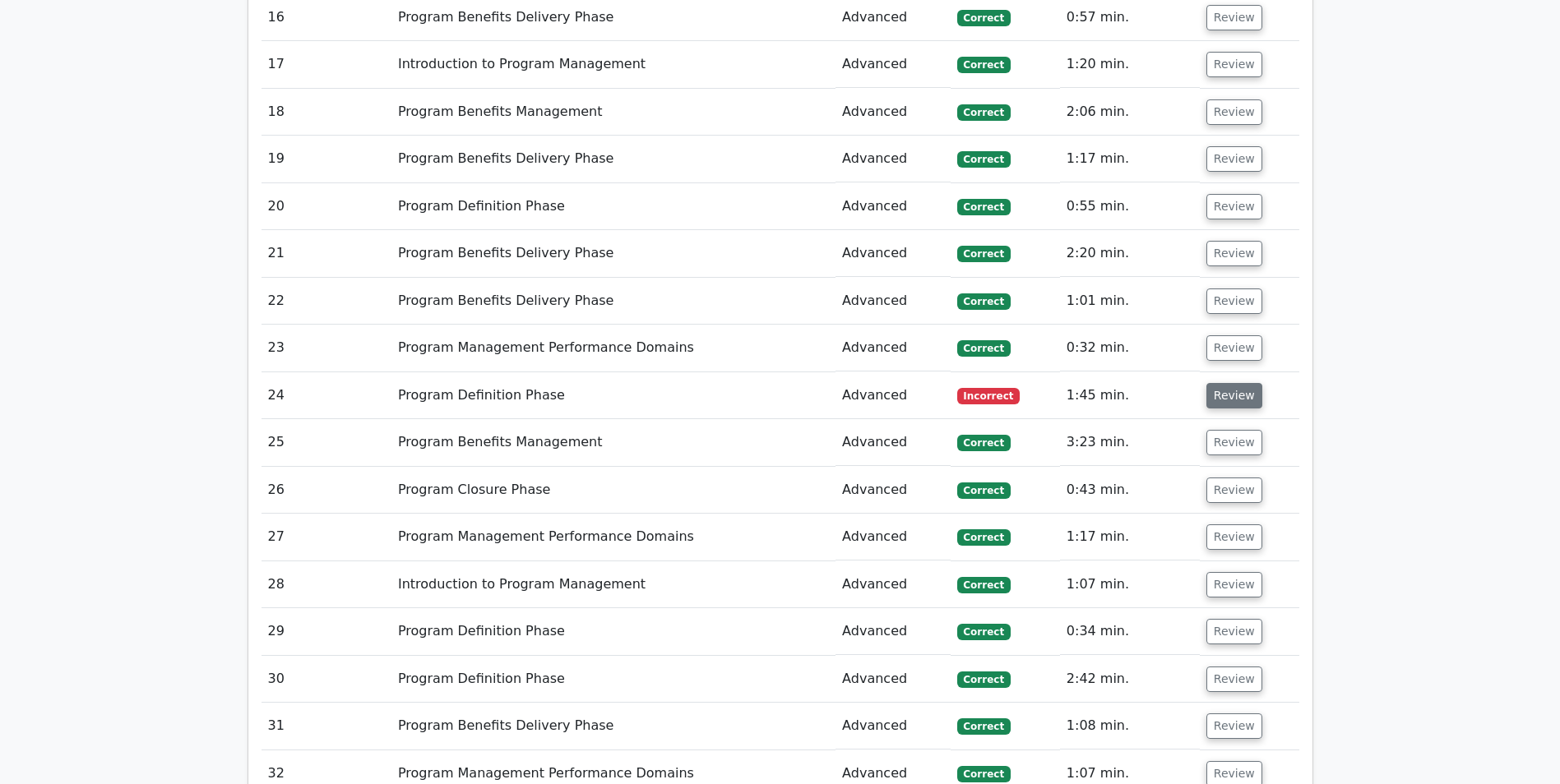
click at [1224, 397] on button "Review" at bounding box center [1234, 396] width 56 height 26
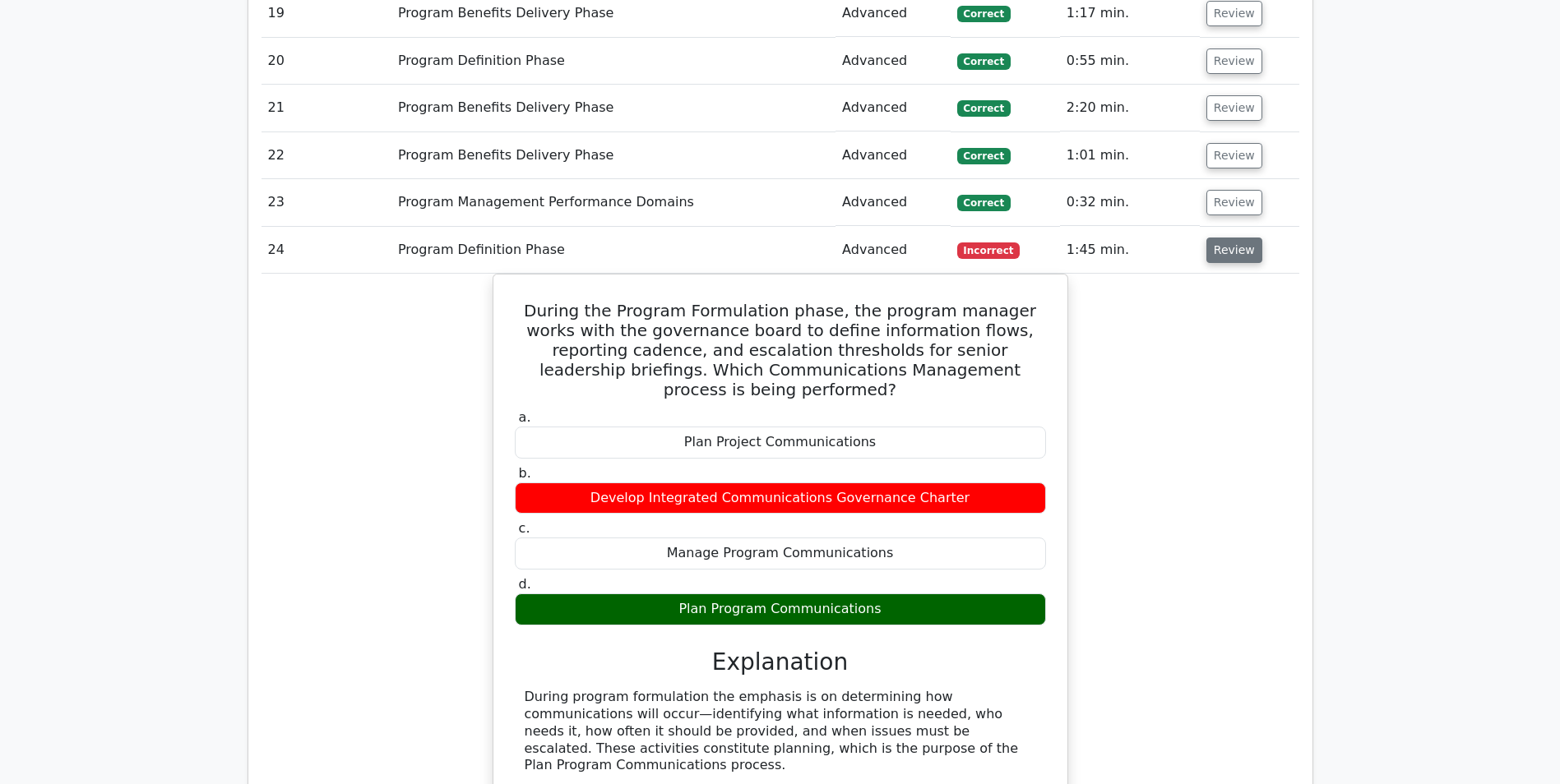
scroll to position [1891, 0]
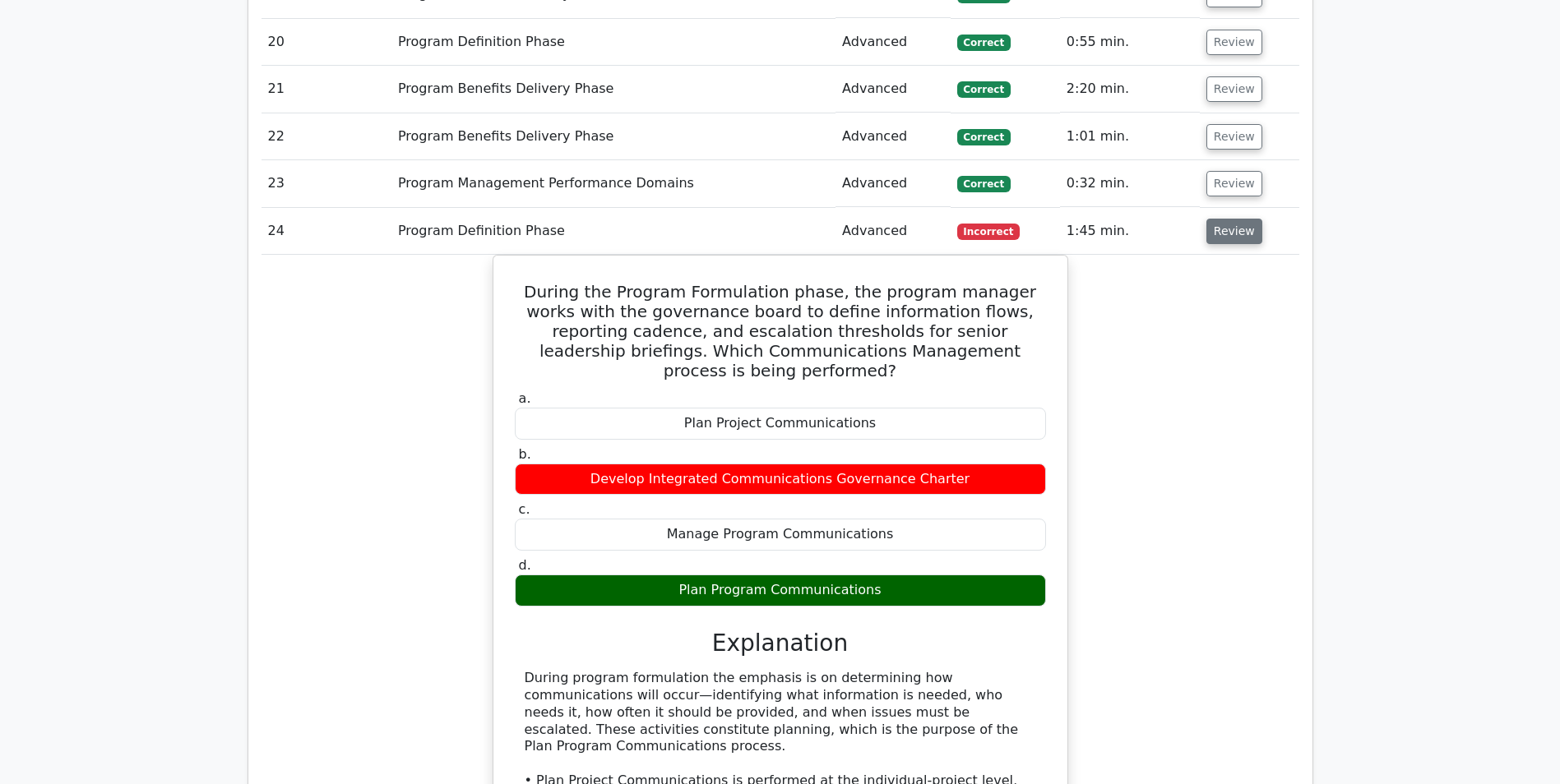
click at [1228, 225] on button "Review" at bounding box center [1234, 232] width 56 height 26
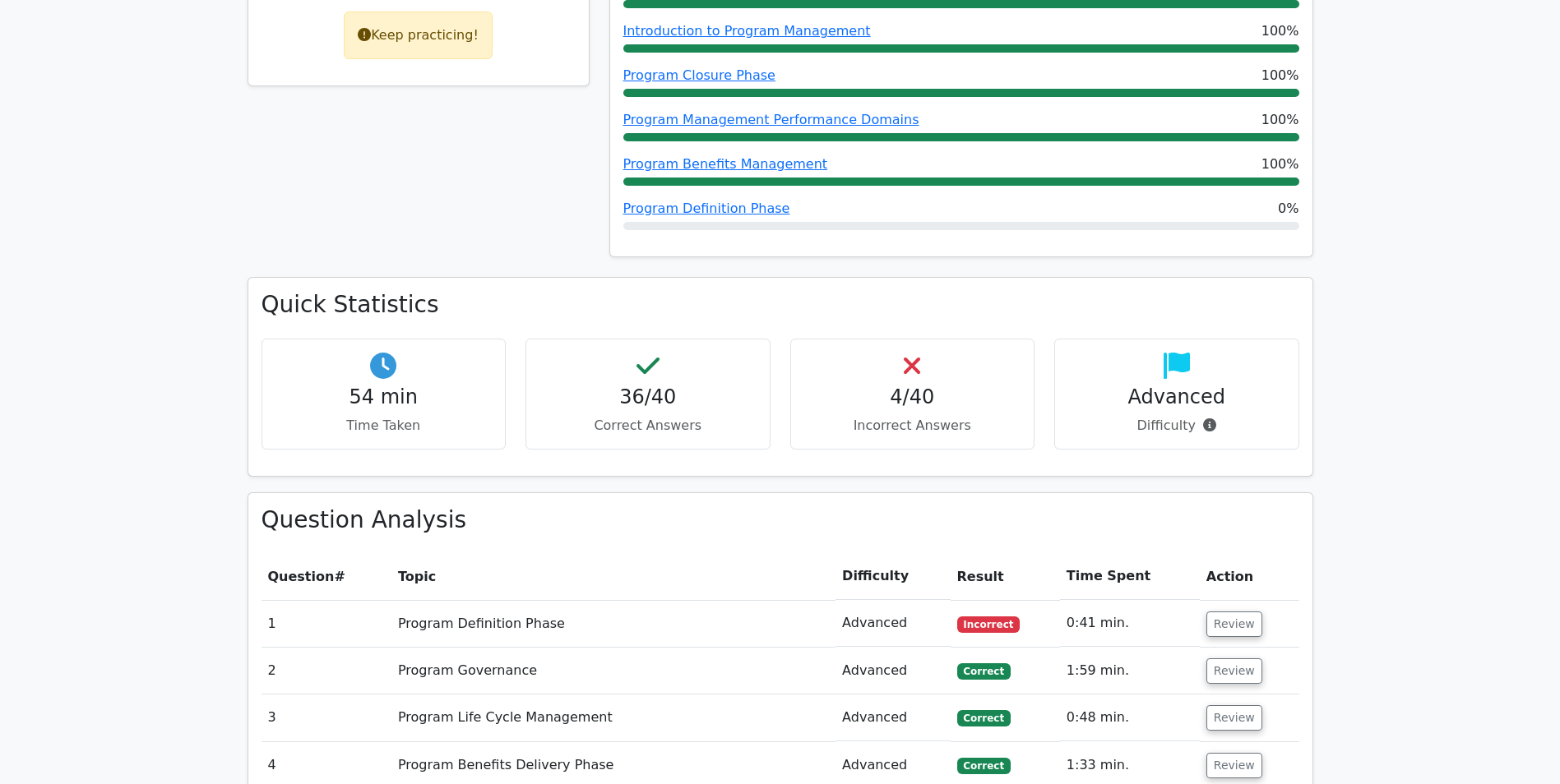
scroll to position [0, 0]
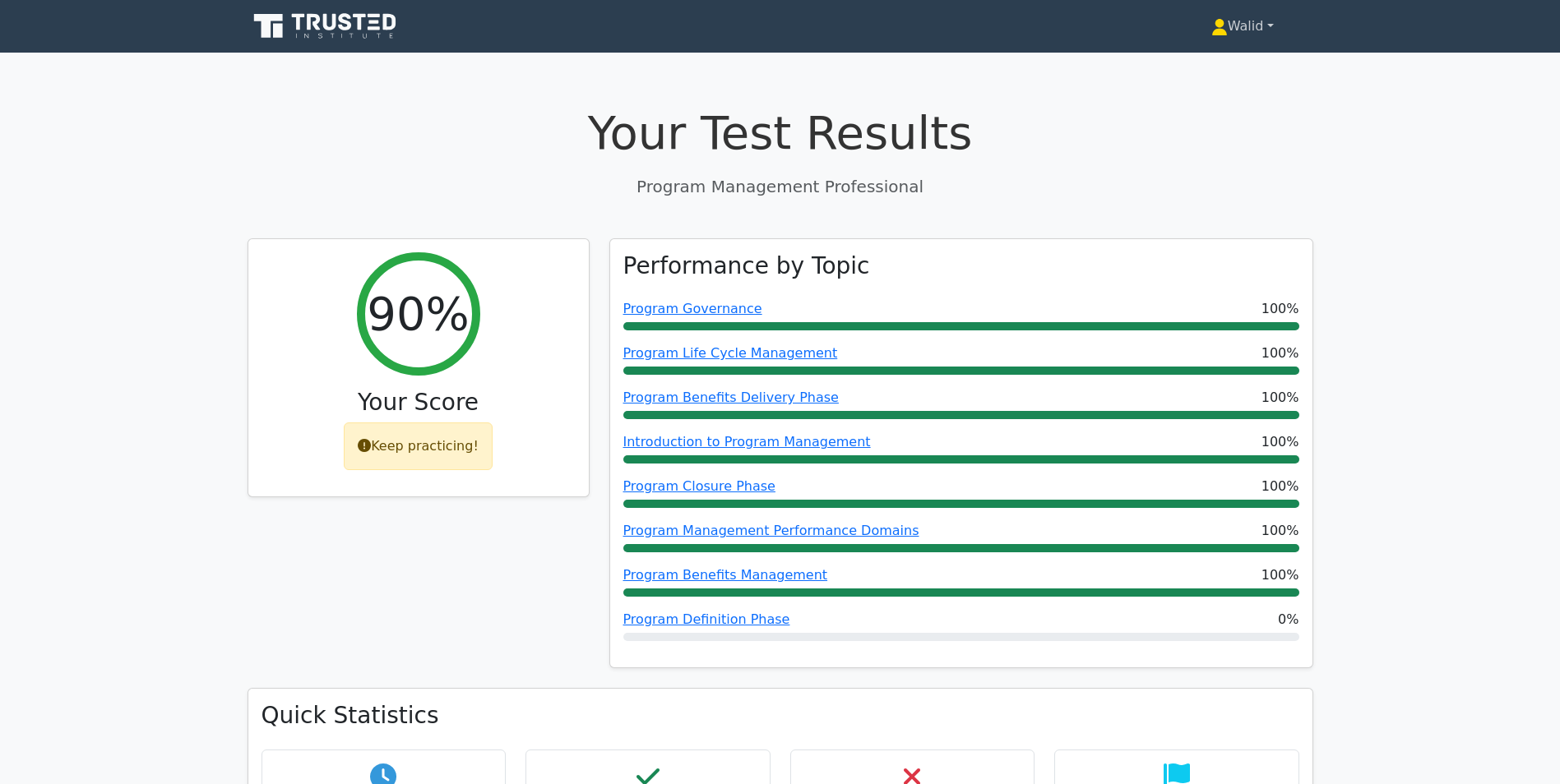
click at [1229, 28] on link "Walid" at bounding box center [1243, 27] width 141 height 33
click at [1221, 62] on link "Profile" at bounding box center [1238, 64] width 130 height 27
